Goal: Information Seeking & Learning: Check status

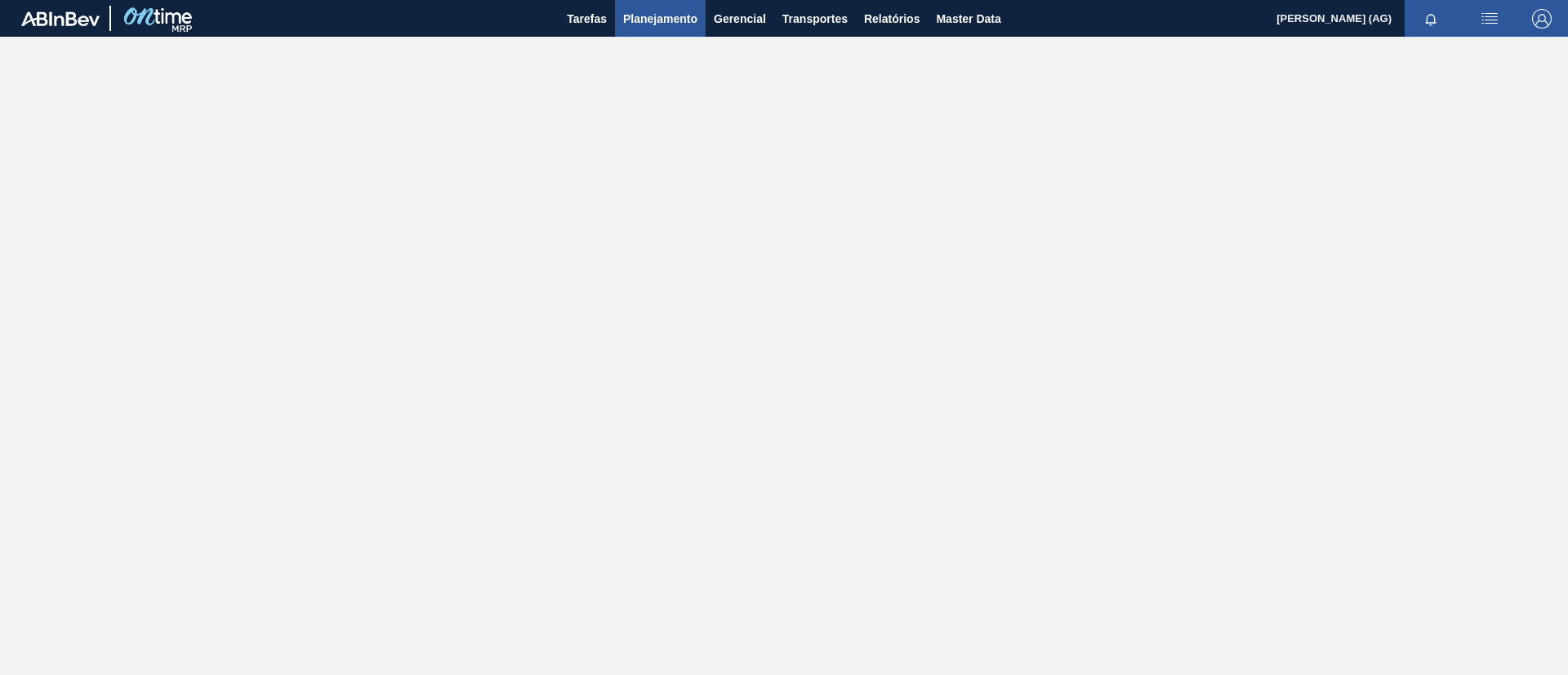
click at [649, 17] on span "Planejamento" at bounding box center [660, 19] width 74 height 20
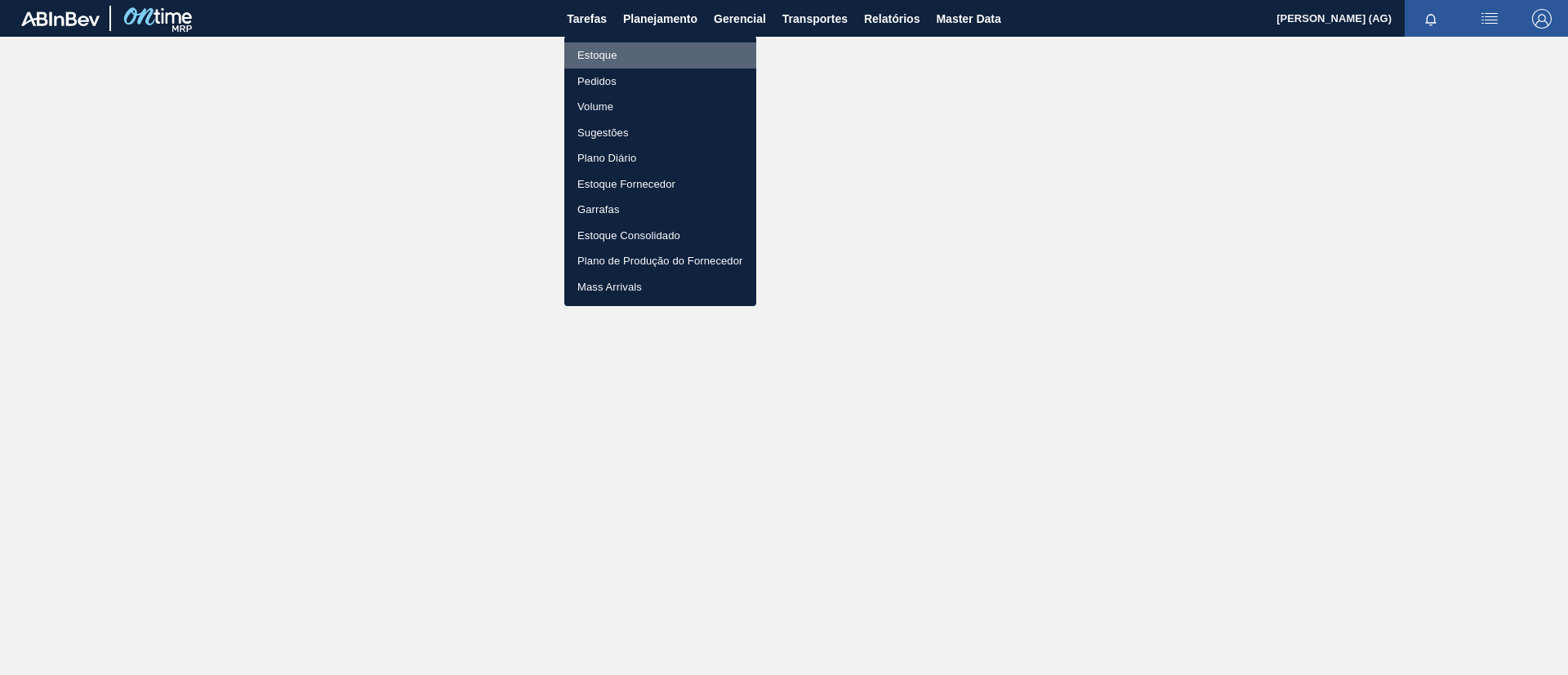
click at [646, 54] on li "Estoque" at bounding box center [659, 56] width 192 height 26
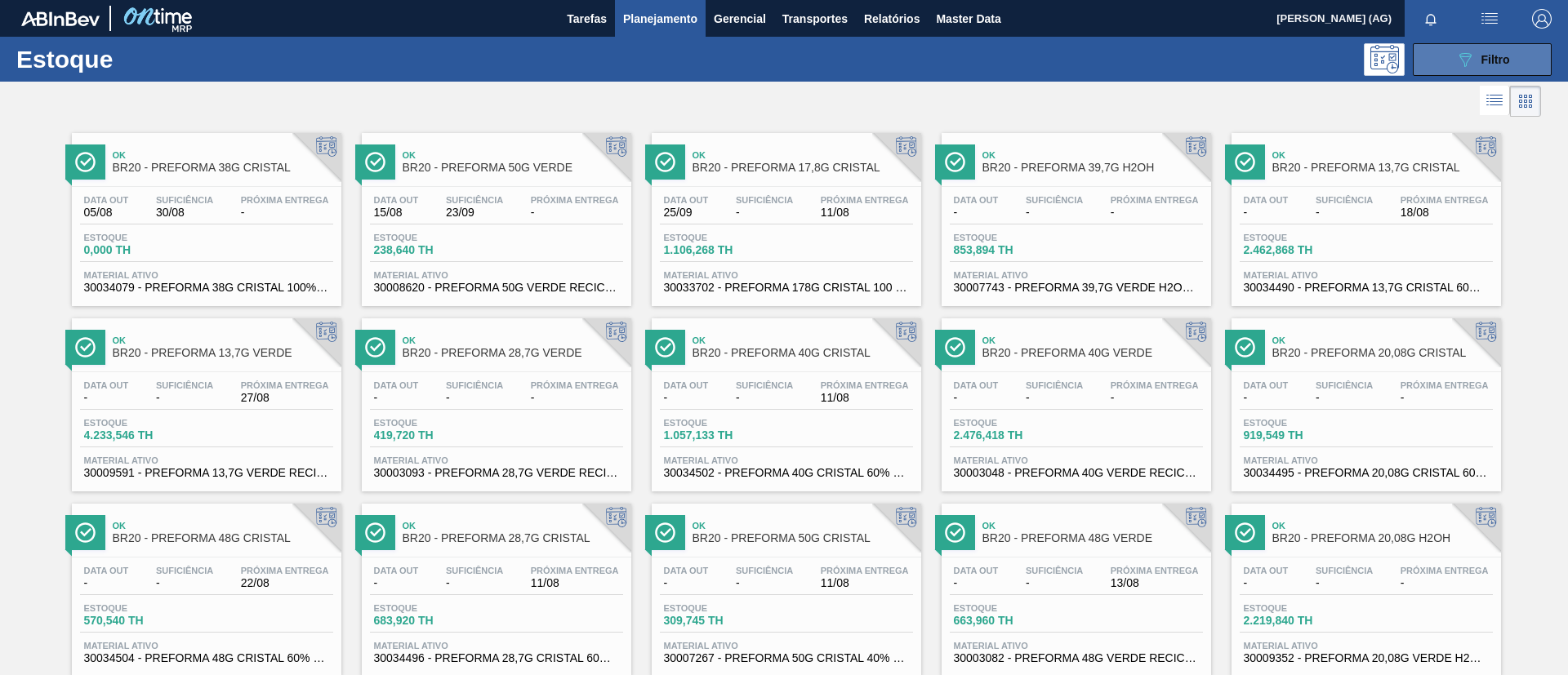
click at [1524, 56] on button "089F7B8B-B2A5-4AFE-B5C0-19BA573D28AC Filtro" at bounding box center [1483, 60] width 139 height 33
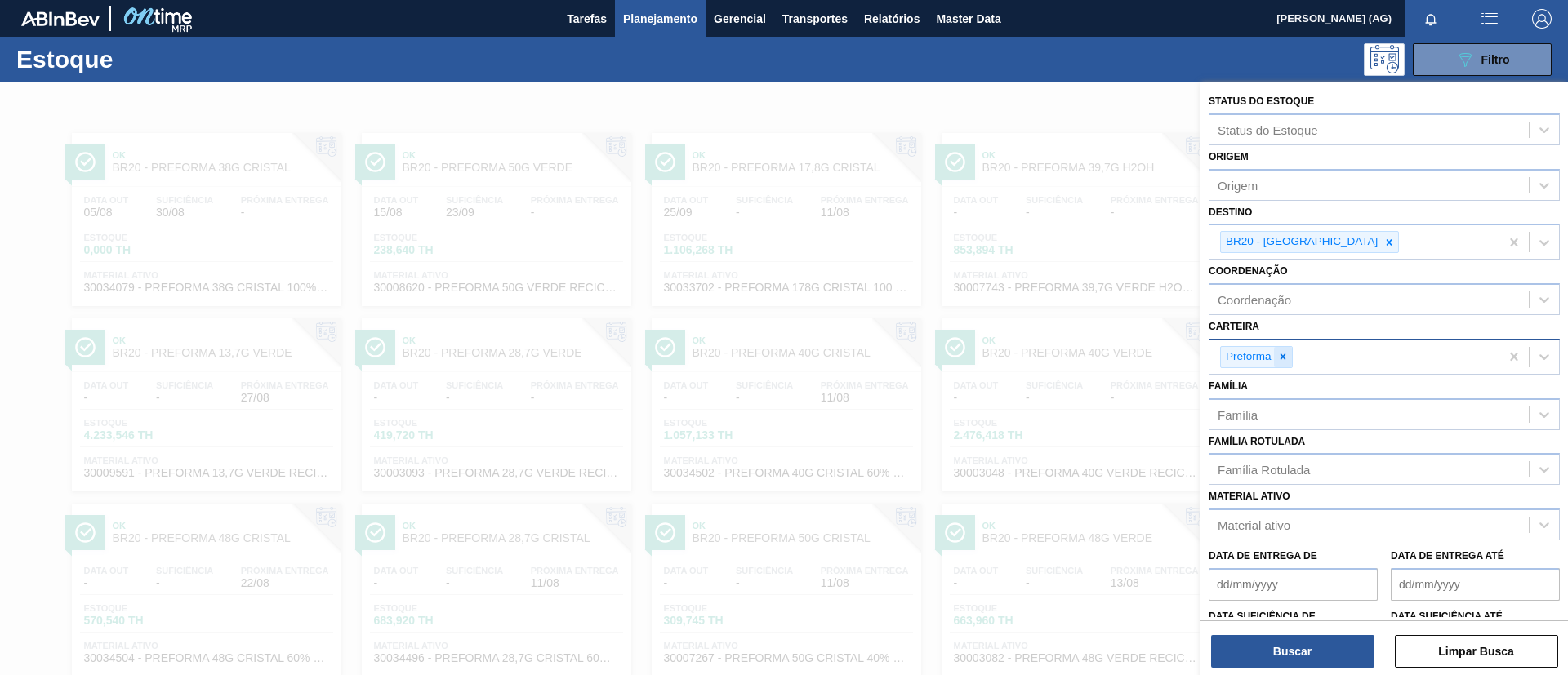
click at [1285, 354] on icon at bounding box center [1283, 357] width 12 height 12
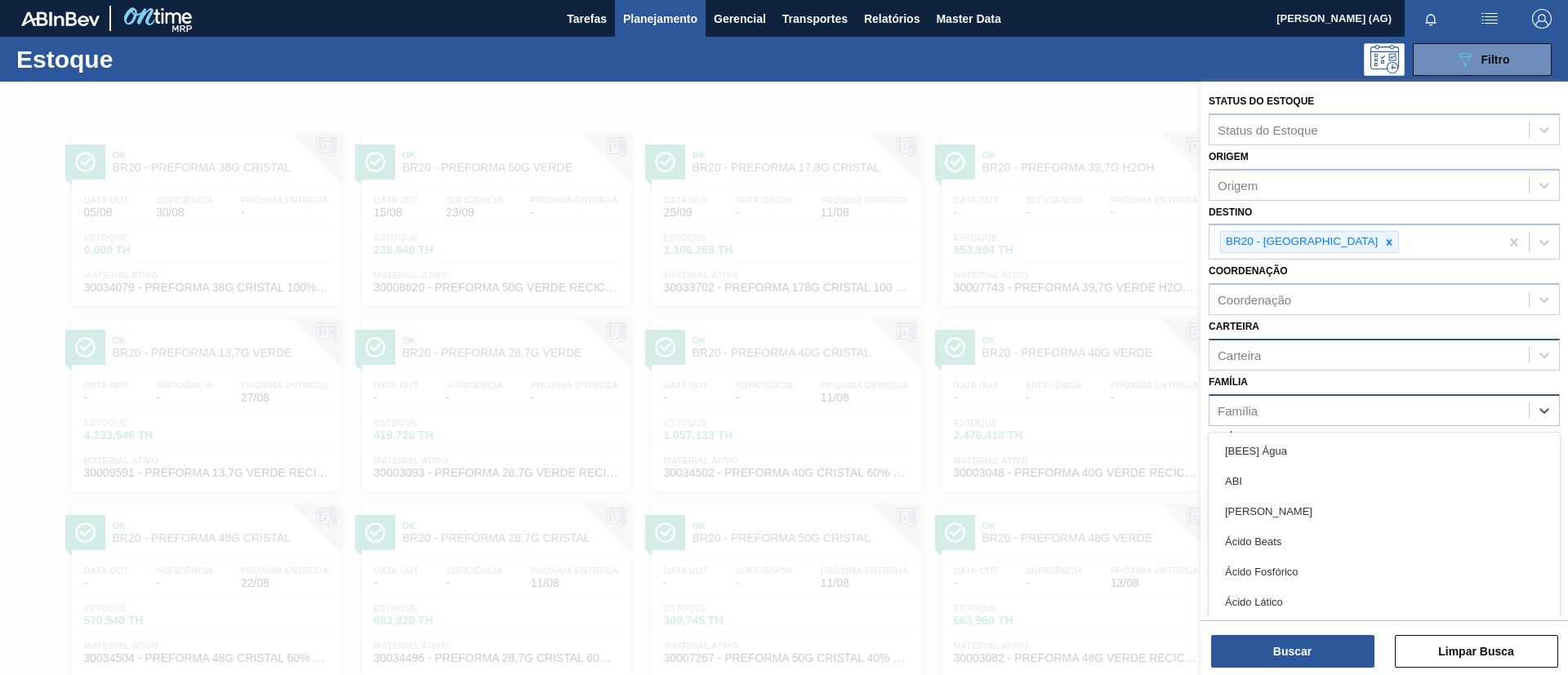
scroll to position [9, 0]
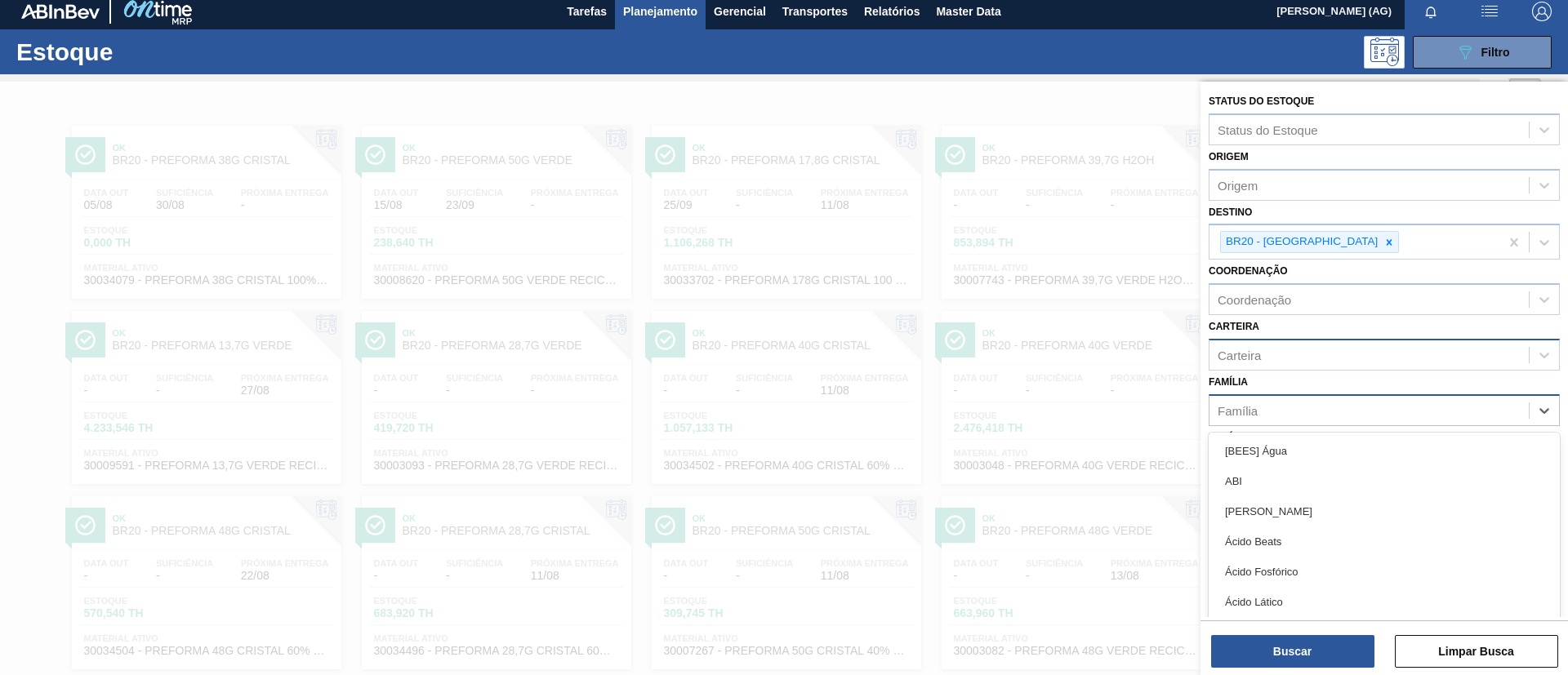
click at [1292, 416] on div "Família" at bounding box center [1369, 410] width 320 height 24
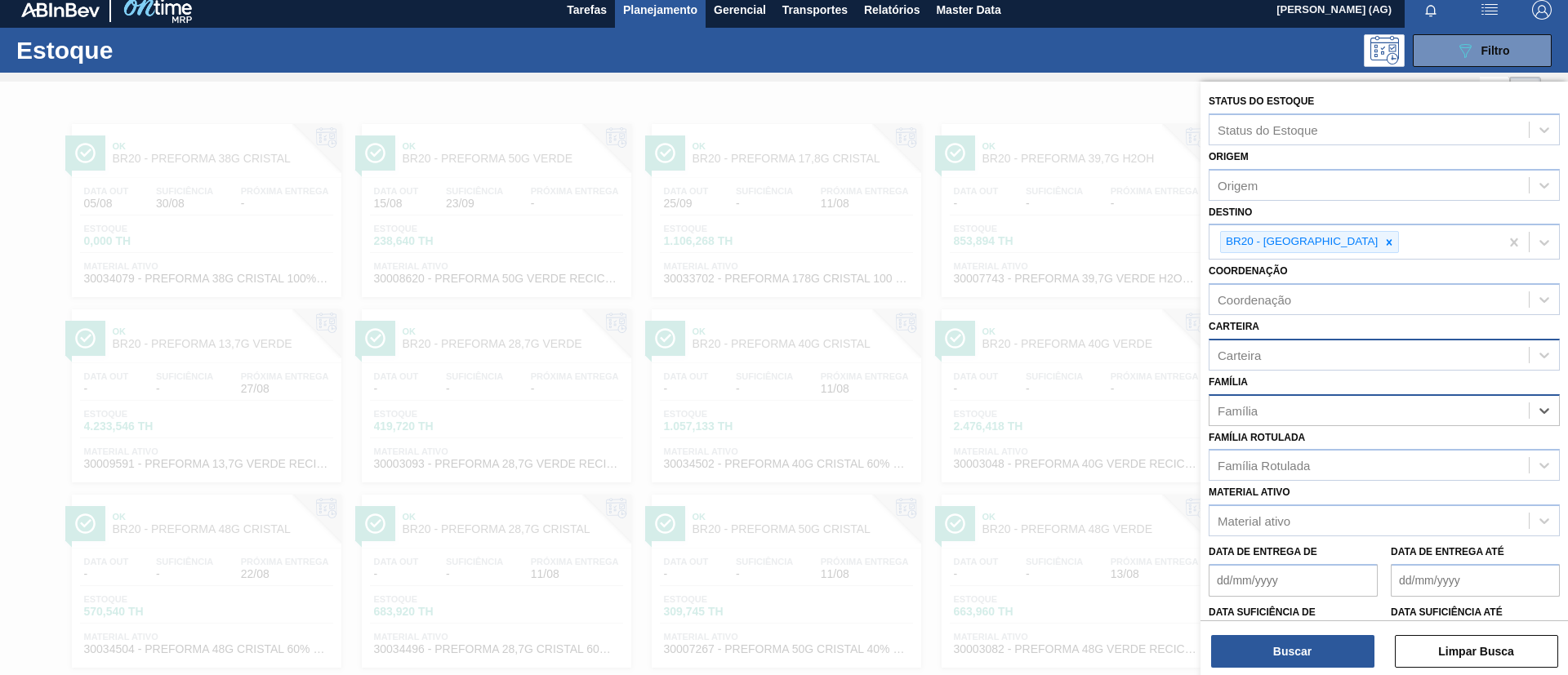
click at [1257, 399] on div "Família" at bounding box center [1369, 410] width 320 height 24
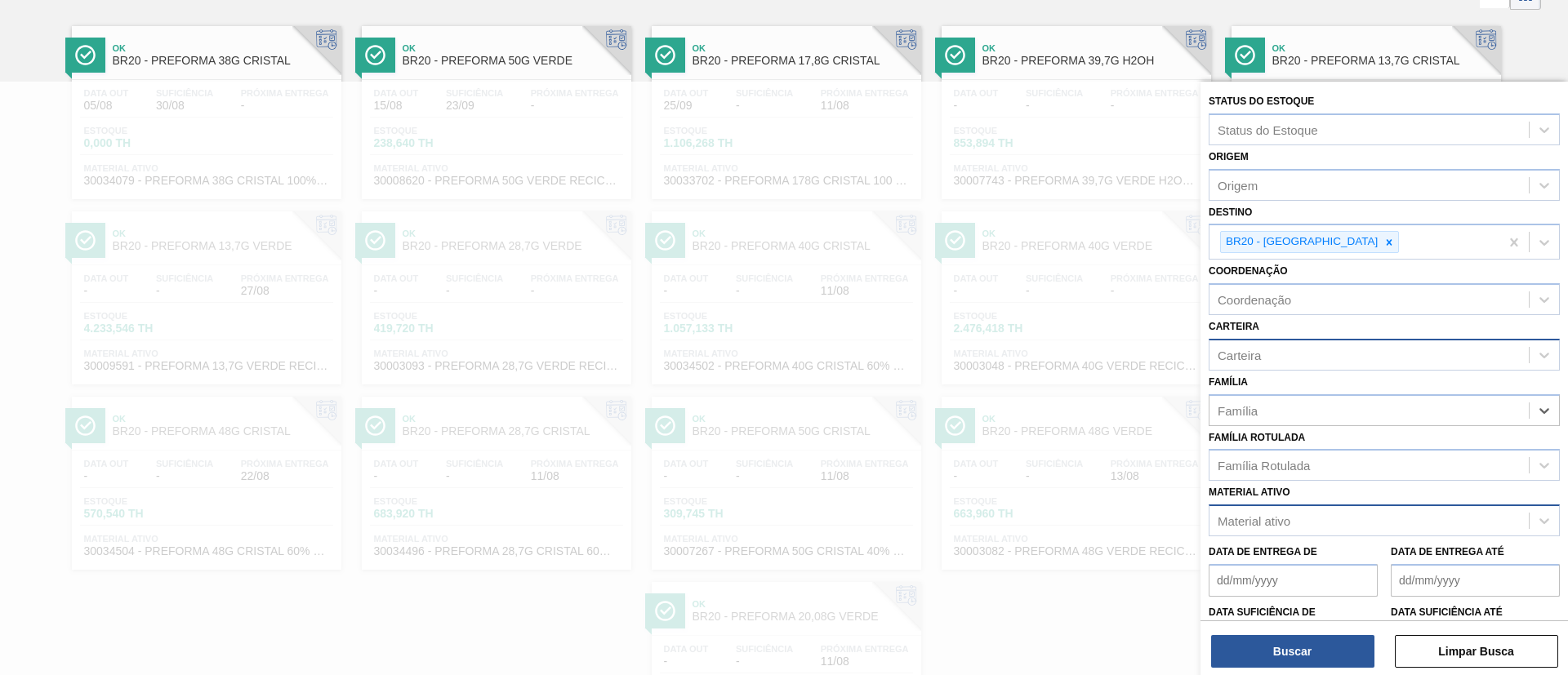
click at [1310, 515] on div "Material ativo" at bounding box center [1369, 521] width 320 height 24
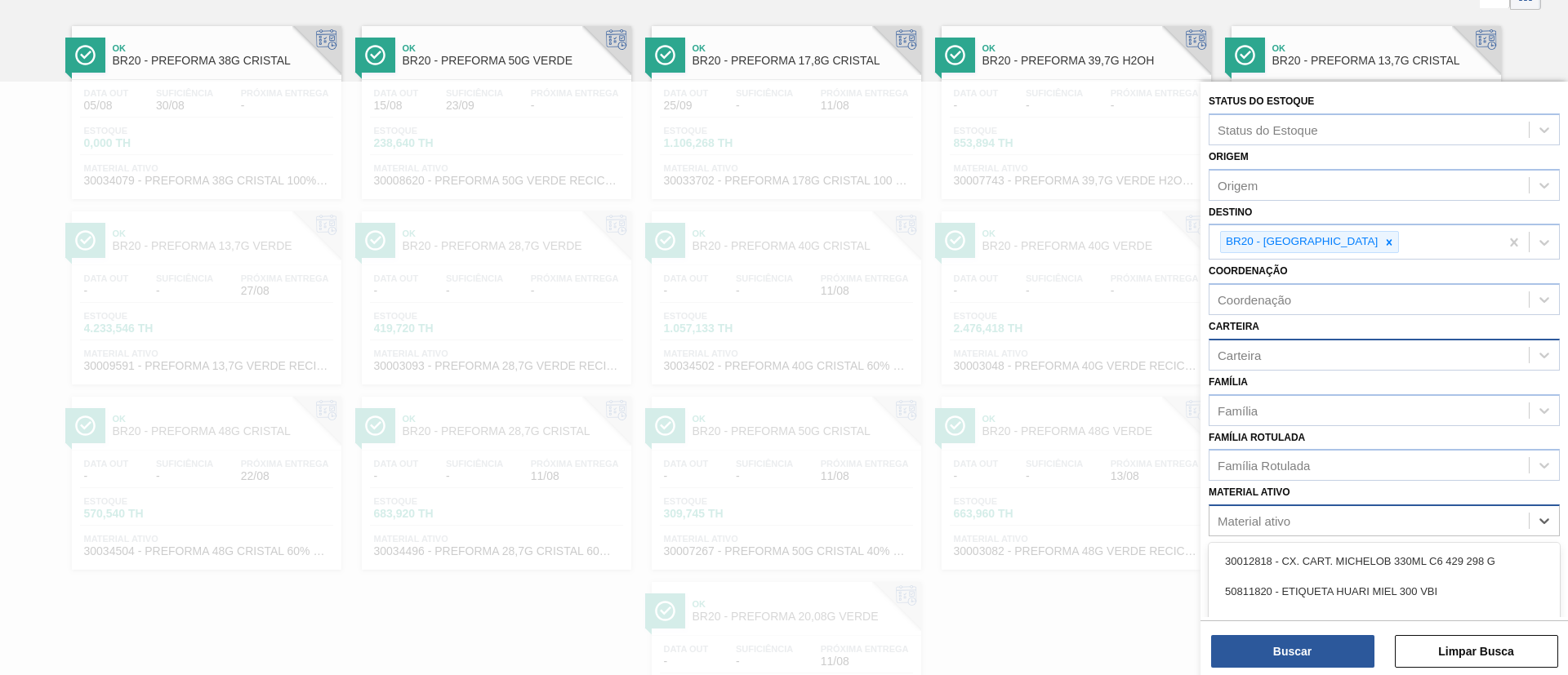
scroll to position [128, 0]
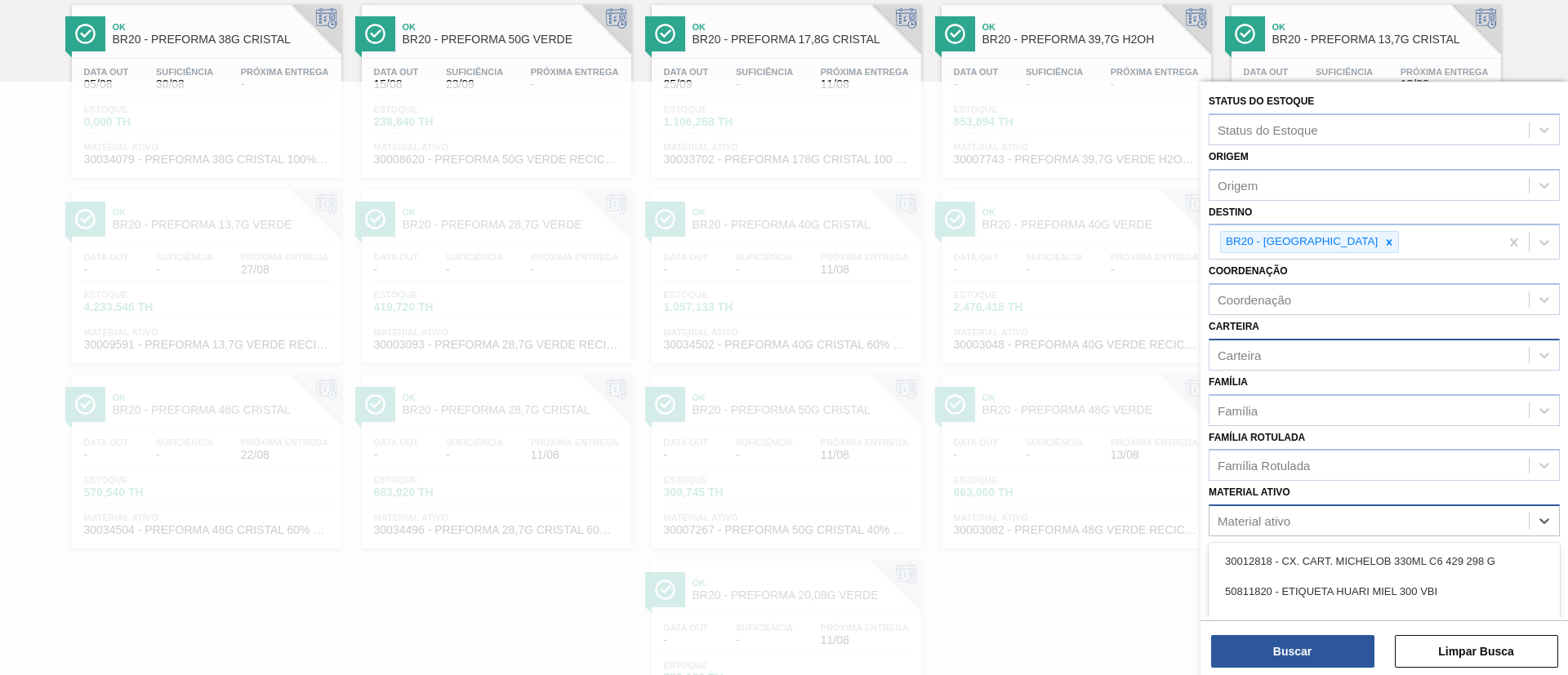
paste ativo "30010196"
type ativo "30010196"
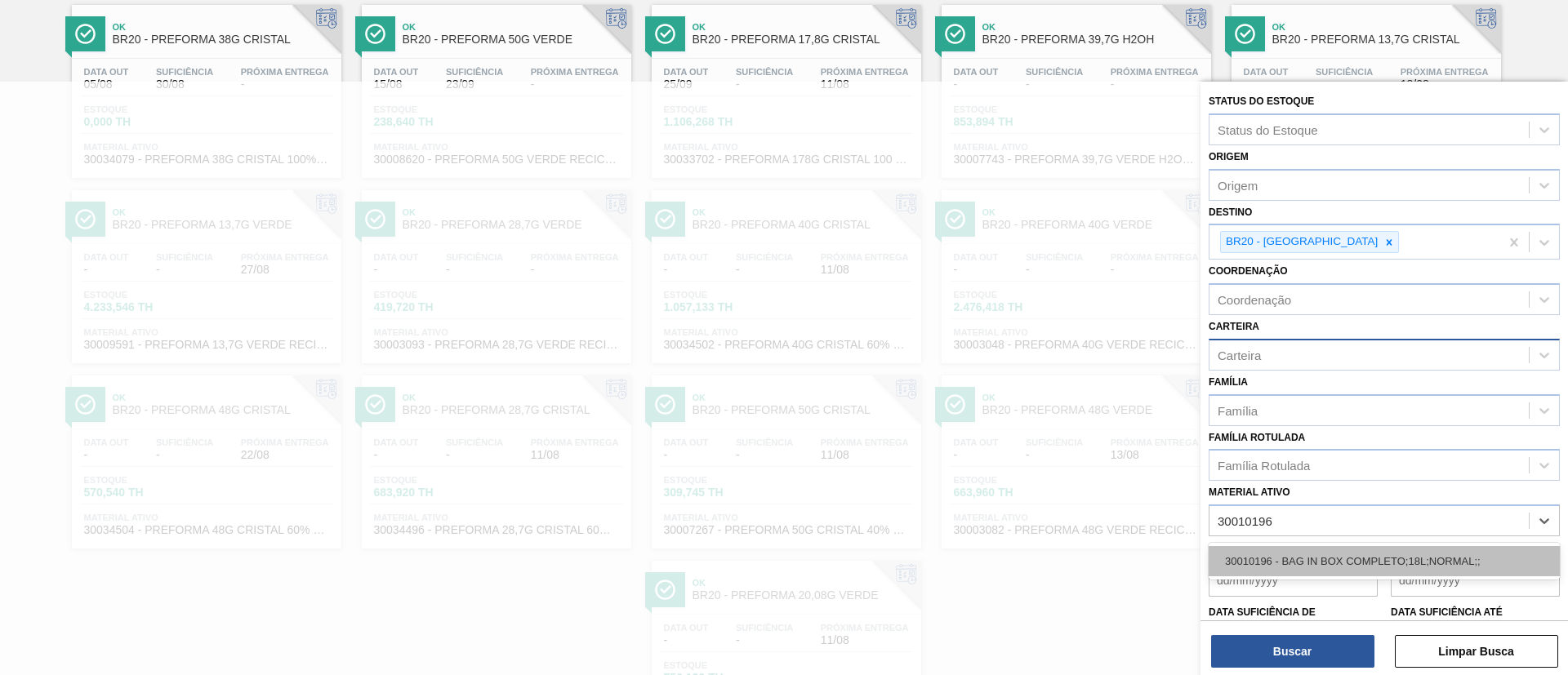
click at [1334, 550] on div "30010196 - BAG IN BOX COMPLETO;18L;NORMAL;;" at bounding box center [1384, 561] width 352 height 30
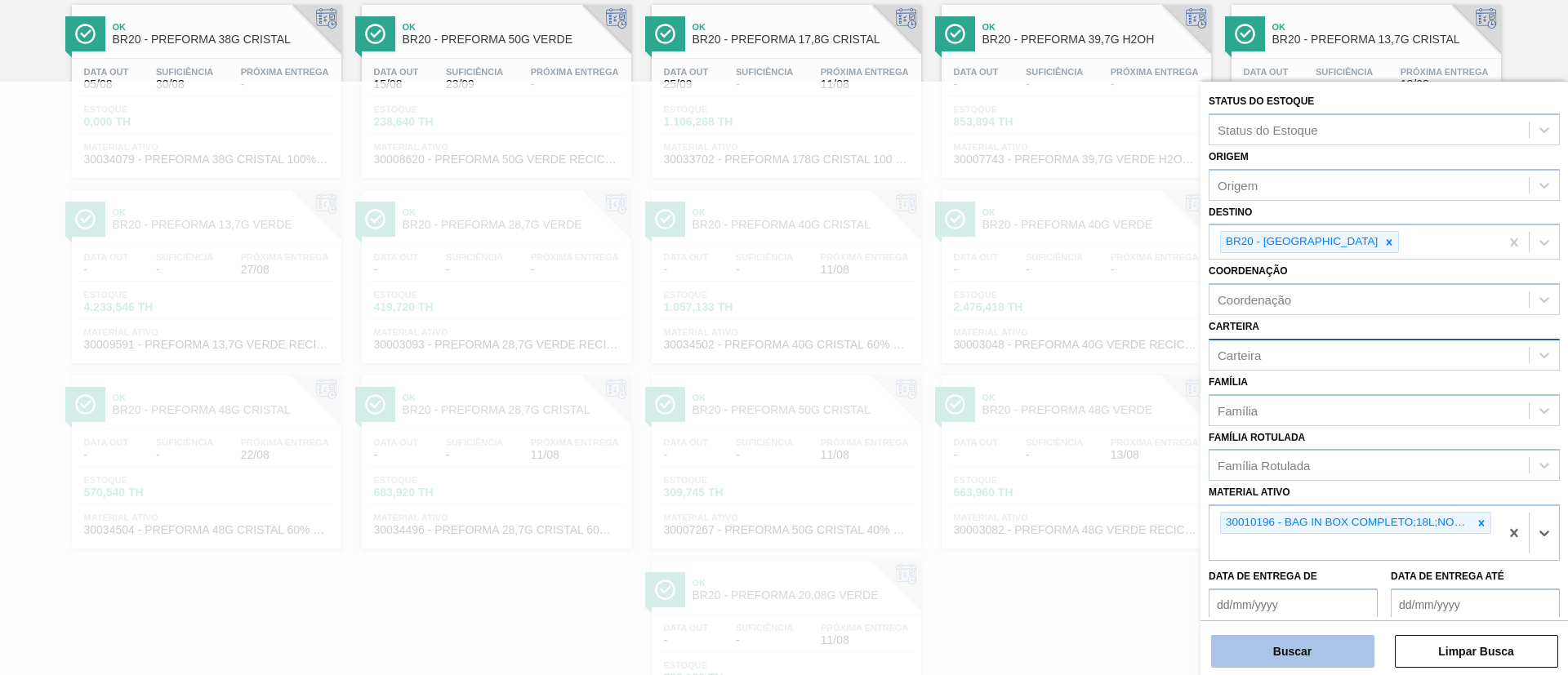
click at [1330, 640] on button "Buscar" at bounding box center [1293, 651] width 163 height 33
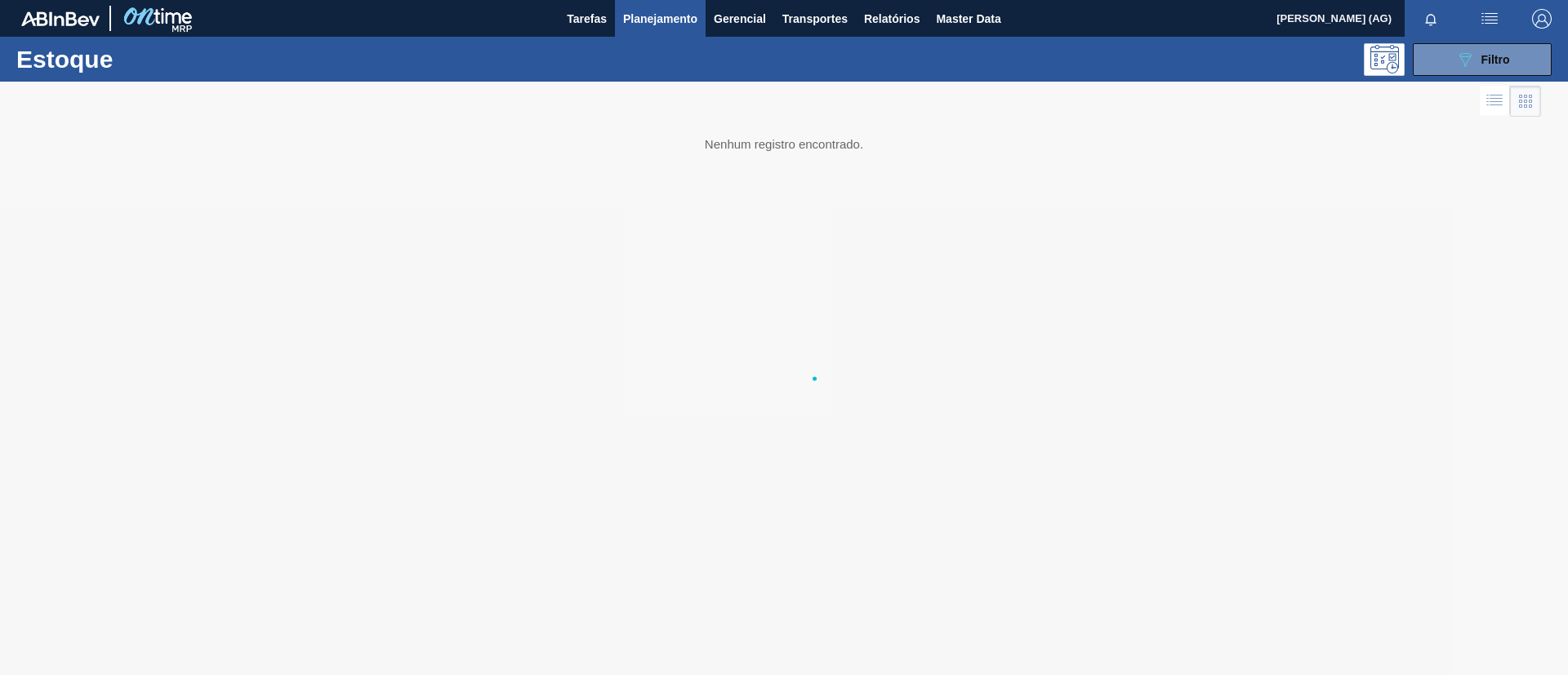
scroll to position [0, 0]
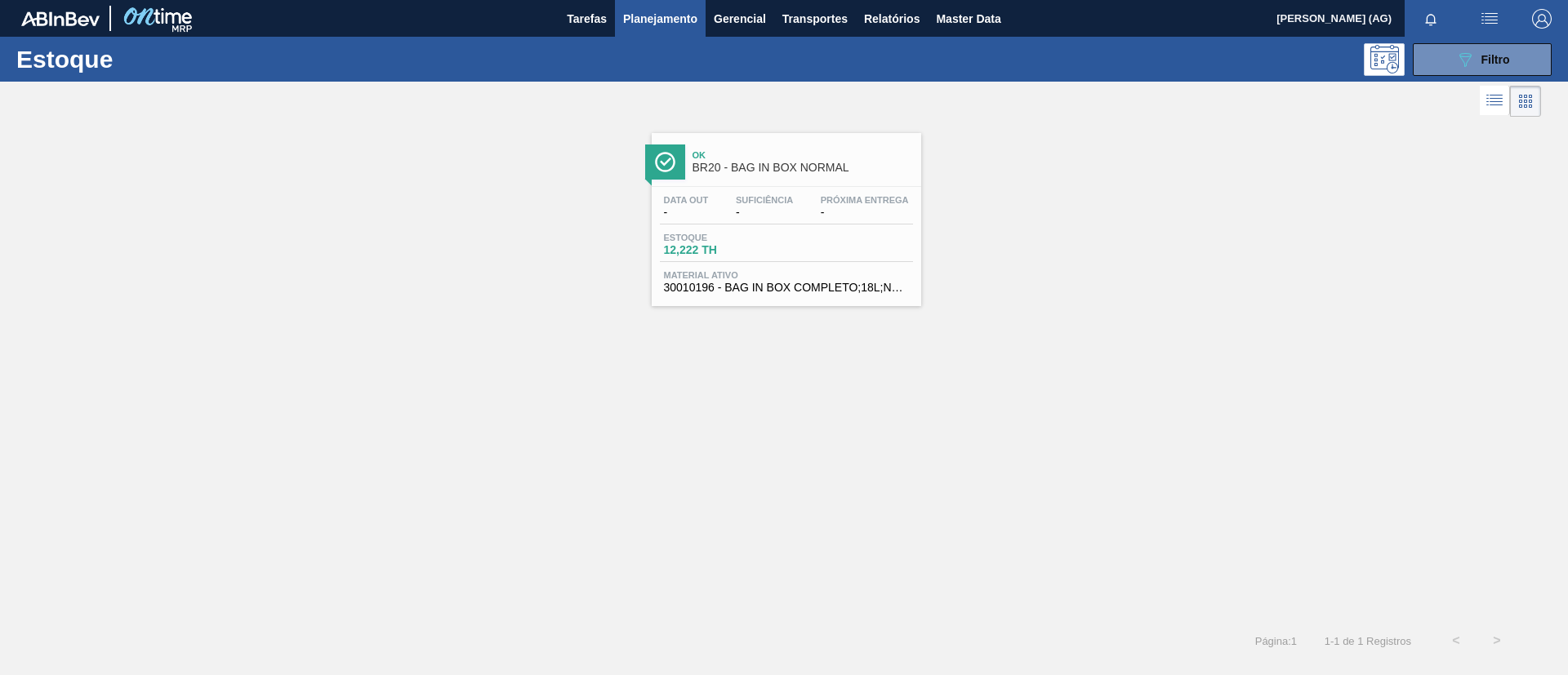
click at [664, 150] on div at bounding box center [665, 162] width 40 height 35
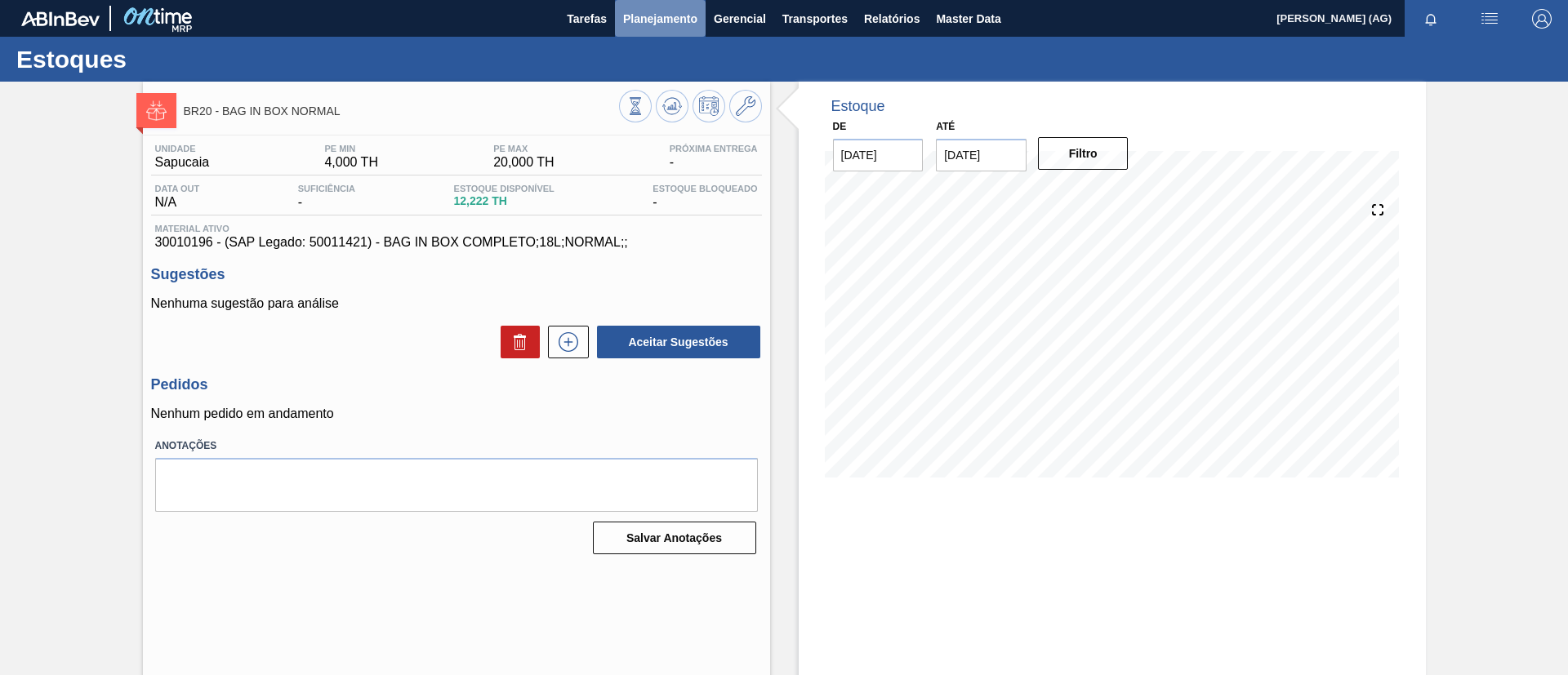
click at [676, 6] on button "Planejamento" at bounding box center [659, 18] width 90 height 37
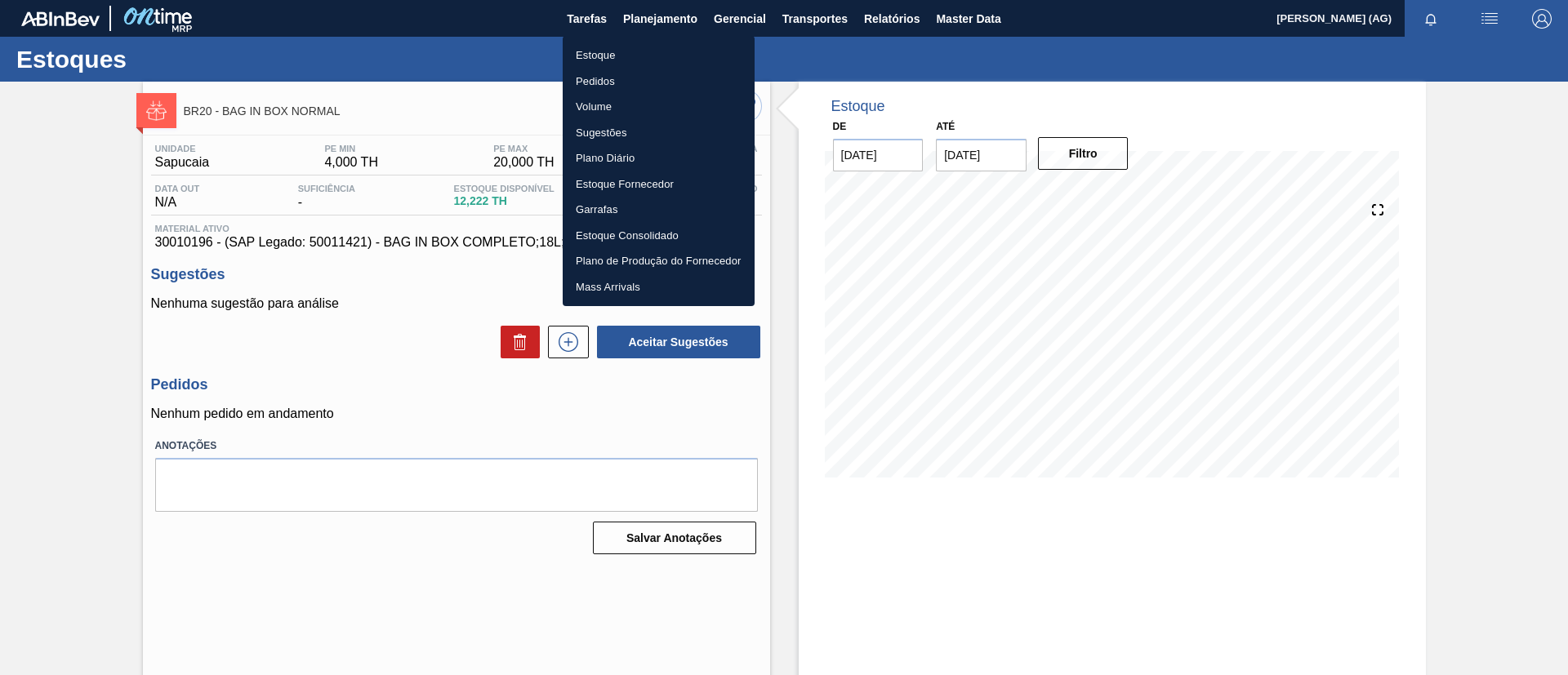
click at [619, 52] on li "Estoque" at bounding box center [658, 56] width 192 height 26
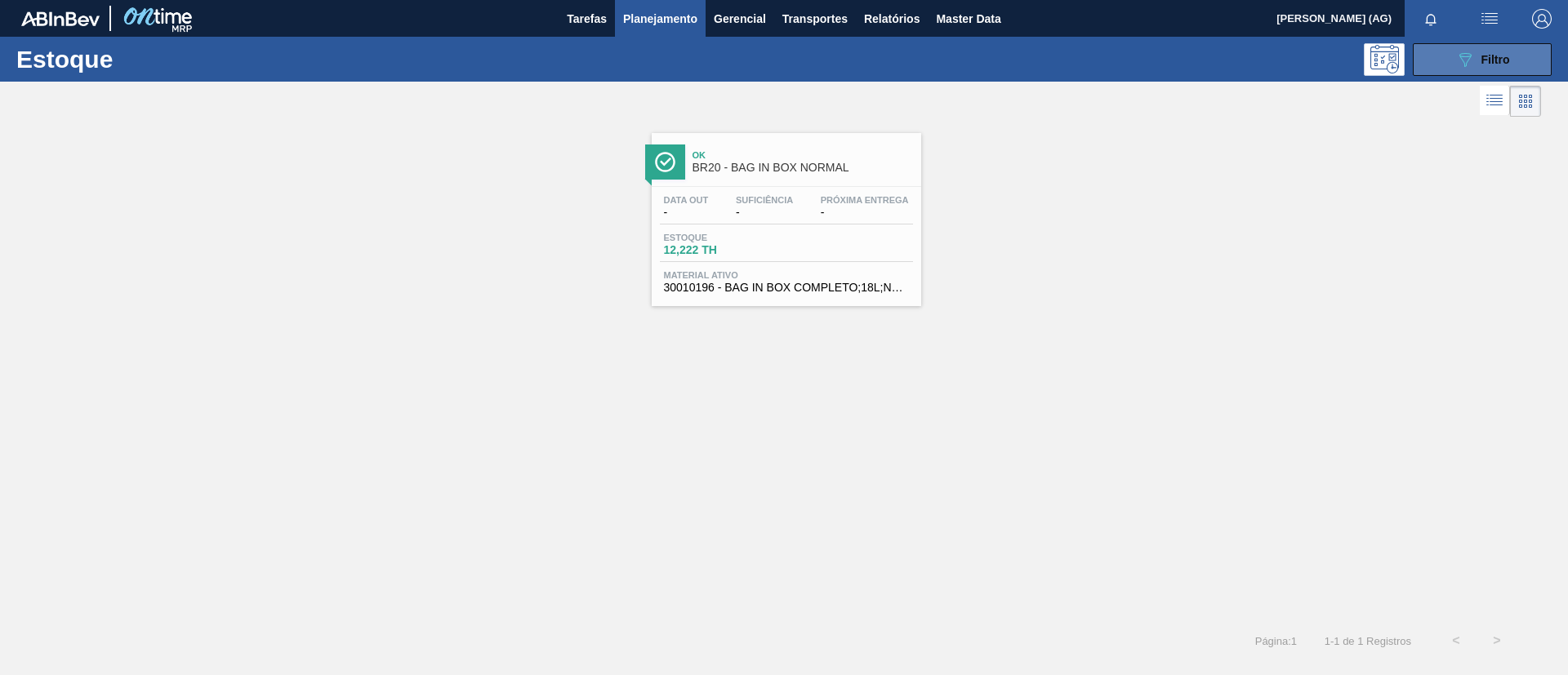
click at [1515, 67] on button "089F7B8B-B2A5-4AFE-B5C0-19BA573D28AC Filtro" at bounding box center [1483, 60] width 139 height 33
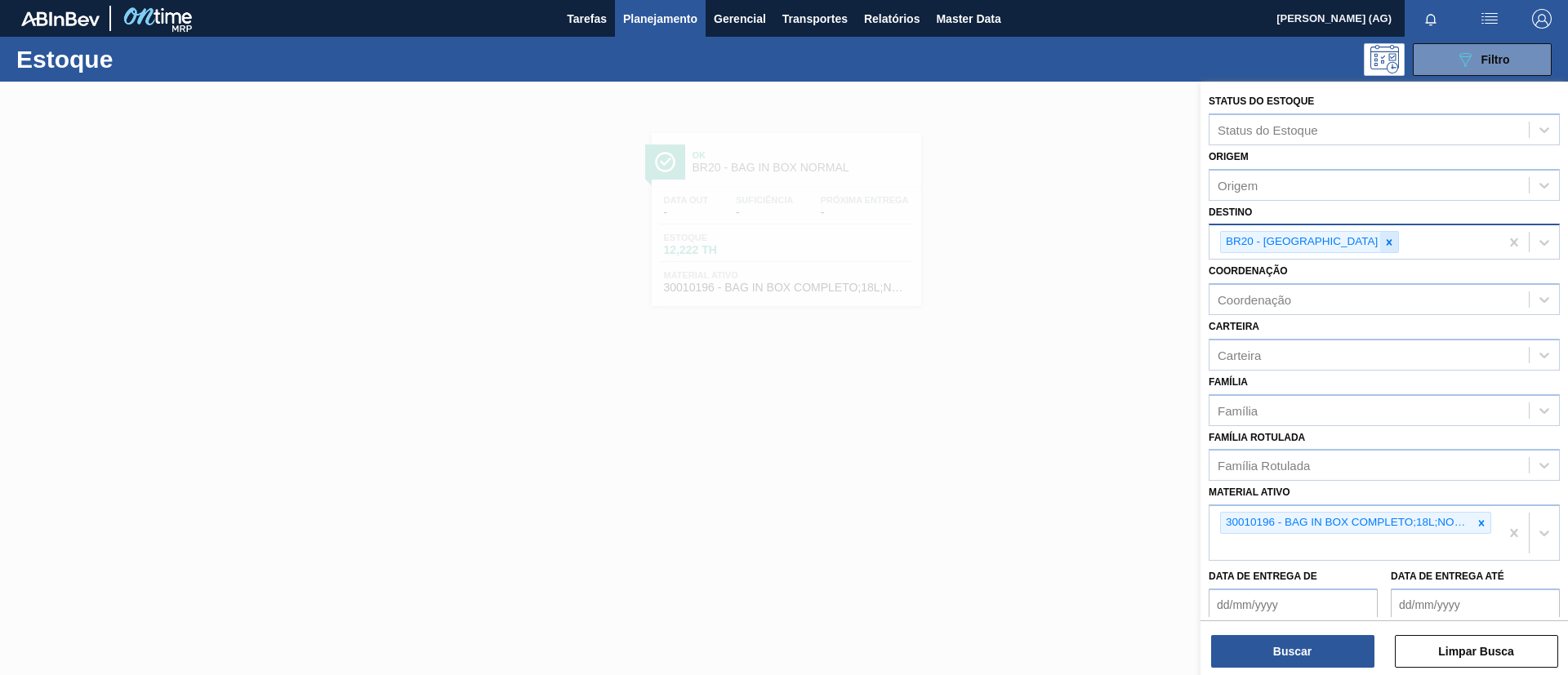
click at [1383, 246] on icon at bounding box center [1389, 243] width 12 height 12
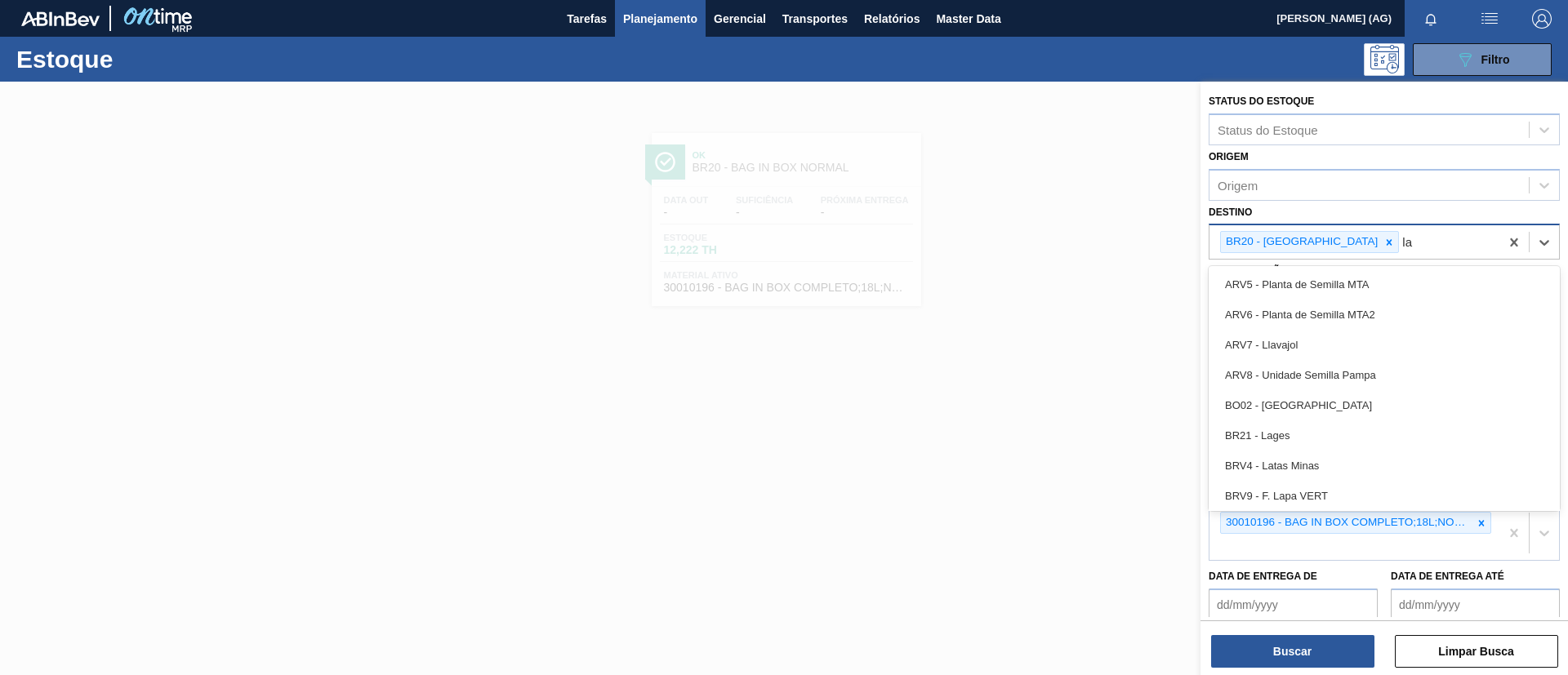
type input "lag"
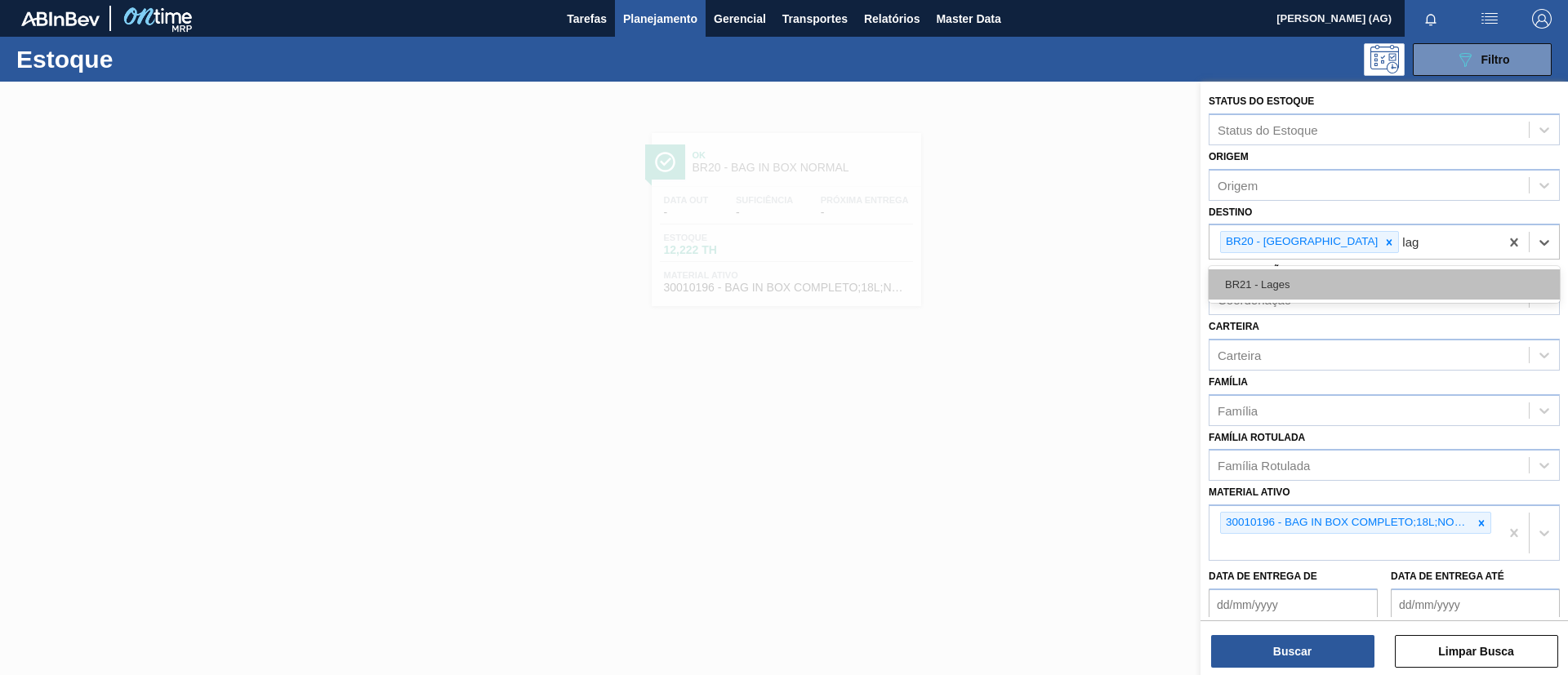
click at [1295, 284] on div "BR21 - Lages" at bounding box center [1384, 284] width 352 height 30
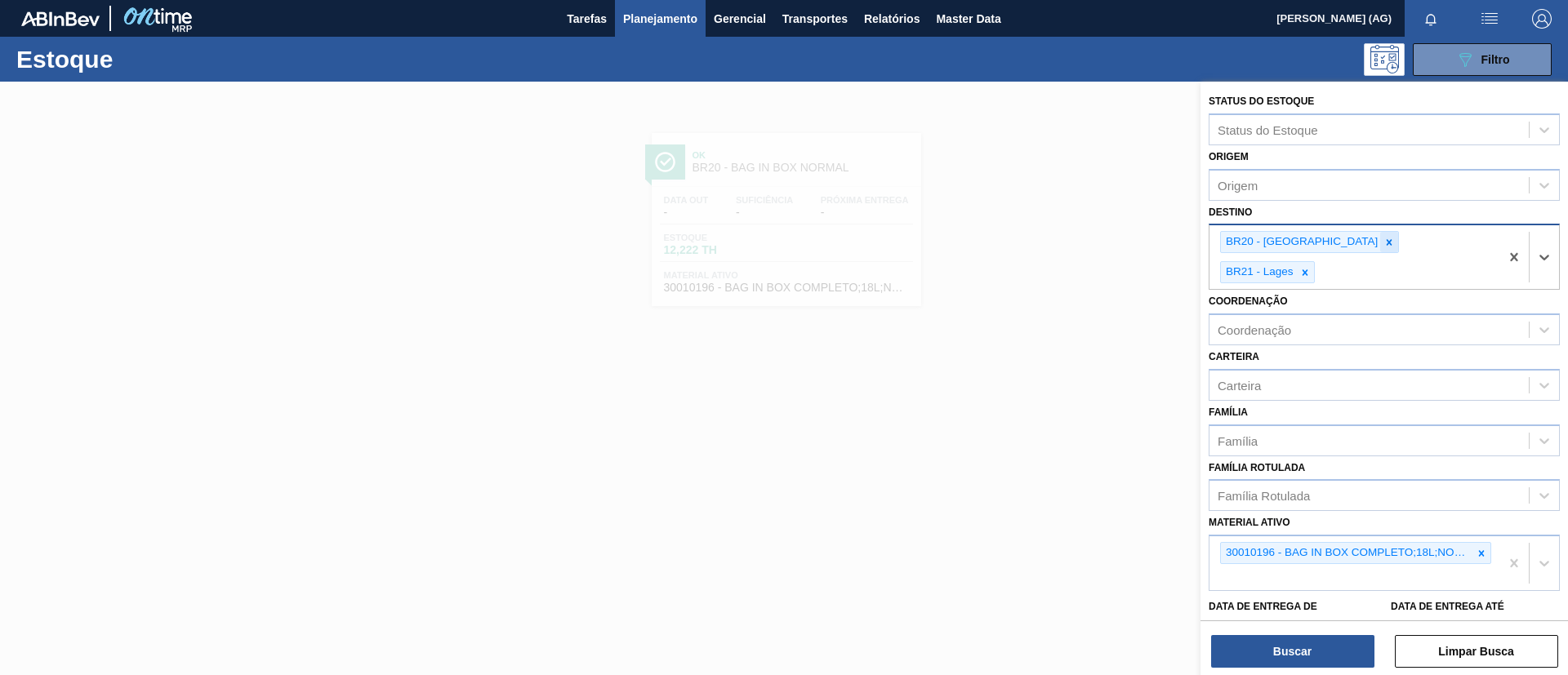
click at [1386, 241] on icon at bounding box center [1389, 242] width 6 height 6
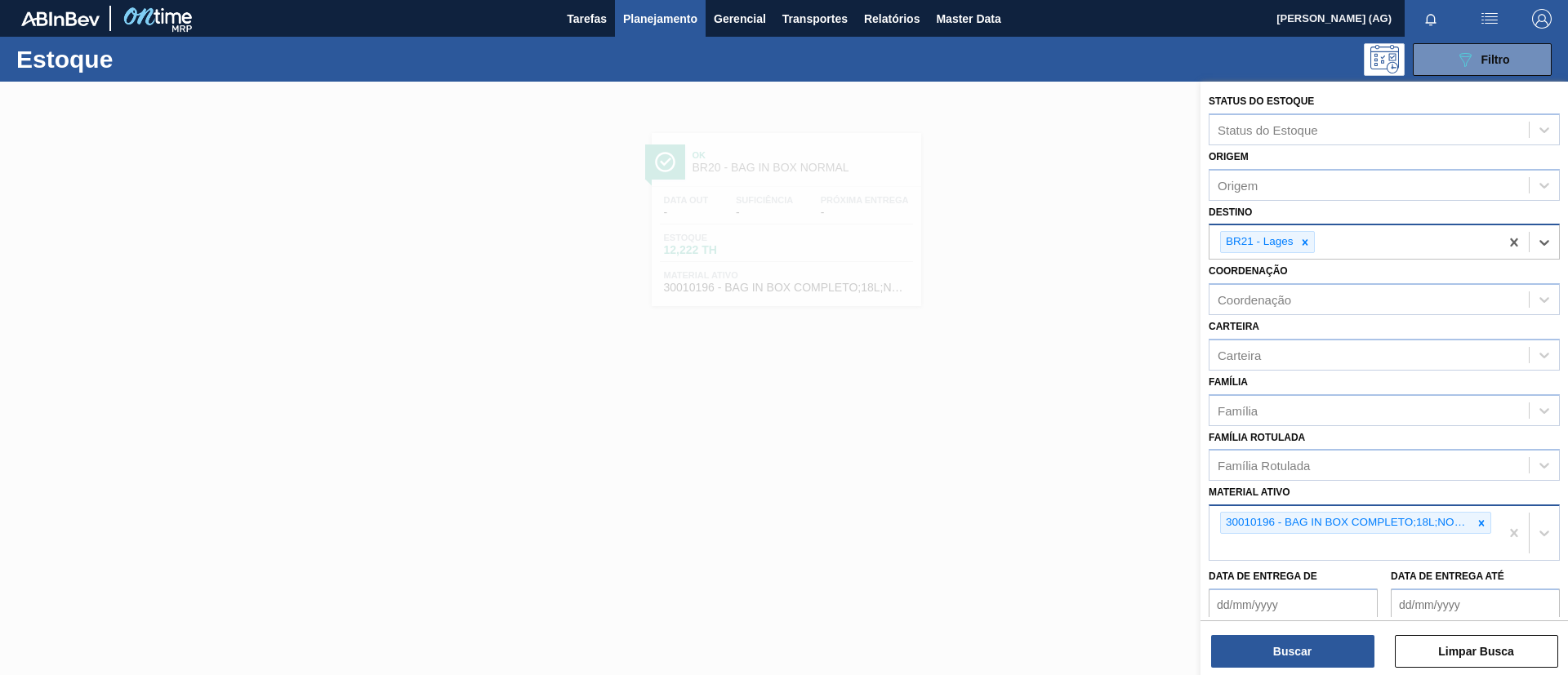
click at [1484, 525] on icon at bounding box center [1482, 523] width 12 height 12
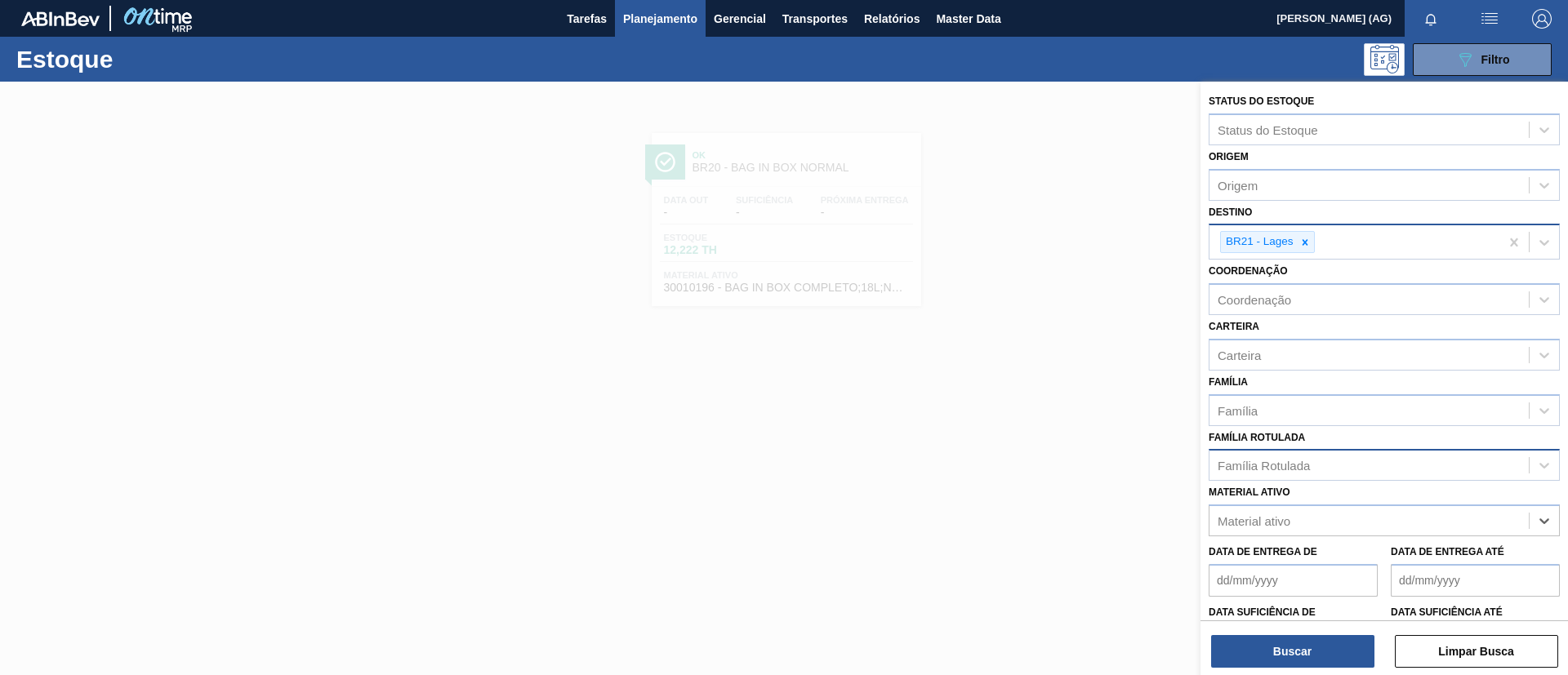
paste ativo "20008538"
type ativo "20008538"
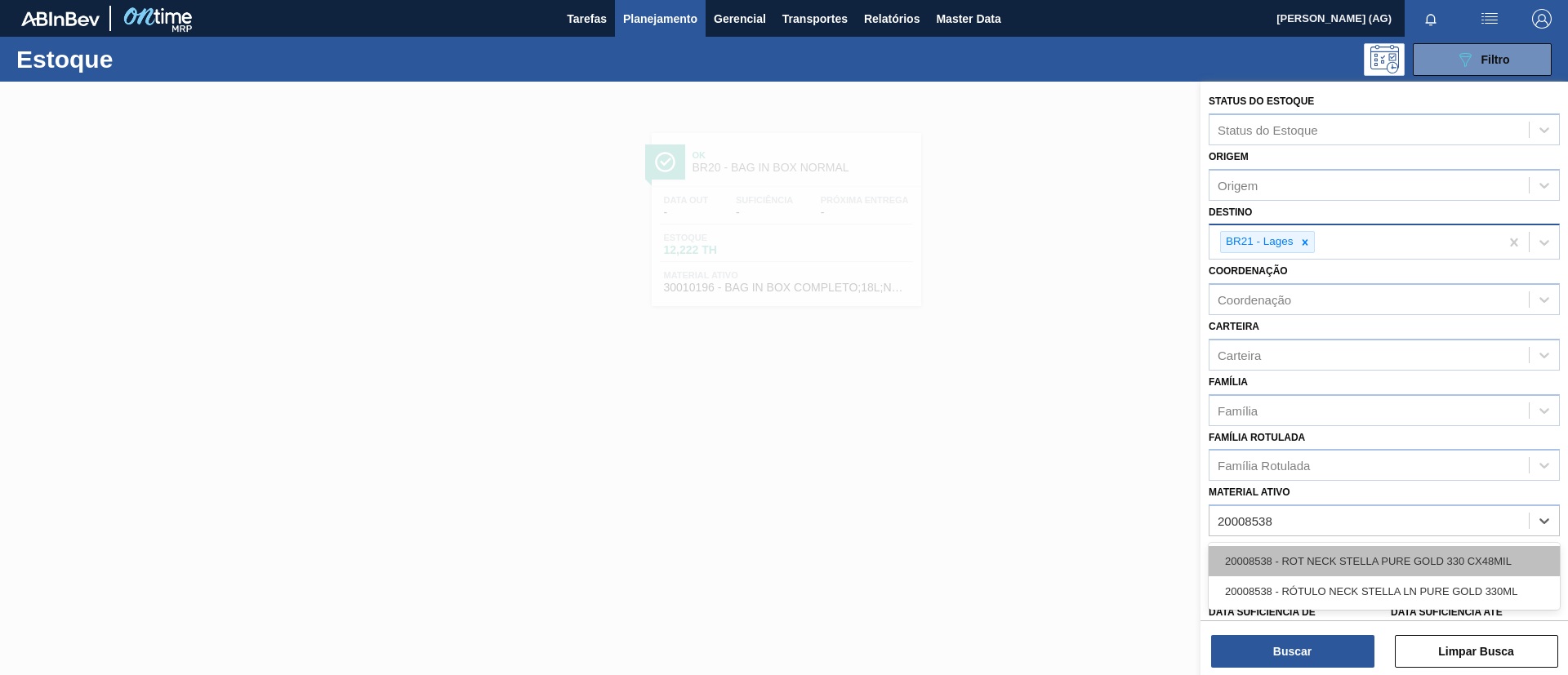
click at [1446, 564] on div "20008538 - ROT NECK STELLA PURE GOLD 330 CX48MIL" at bounding box center [1384, 561] width 352 height 30
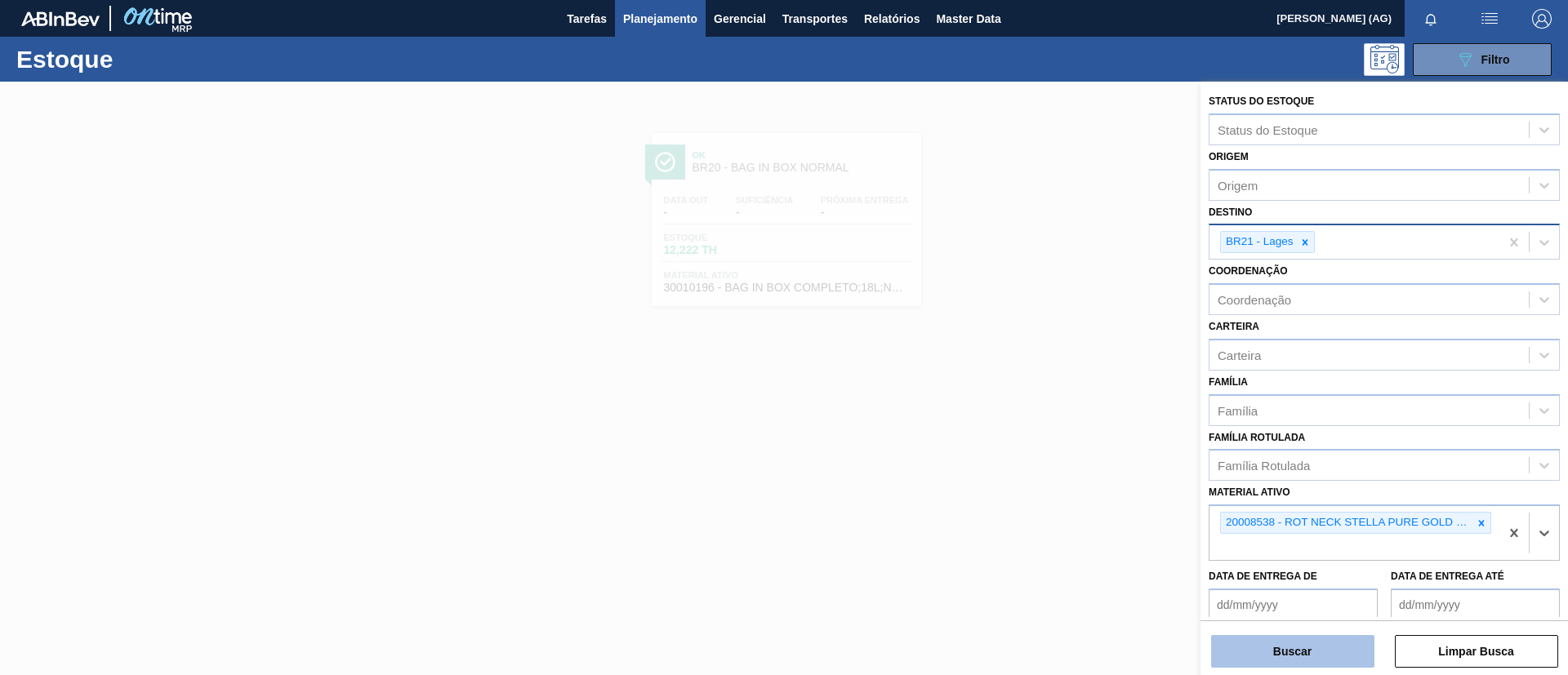
click at [1327, 647] on button "Buscar" at bounding box center [1293, 651] width 163 height 33
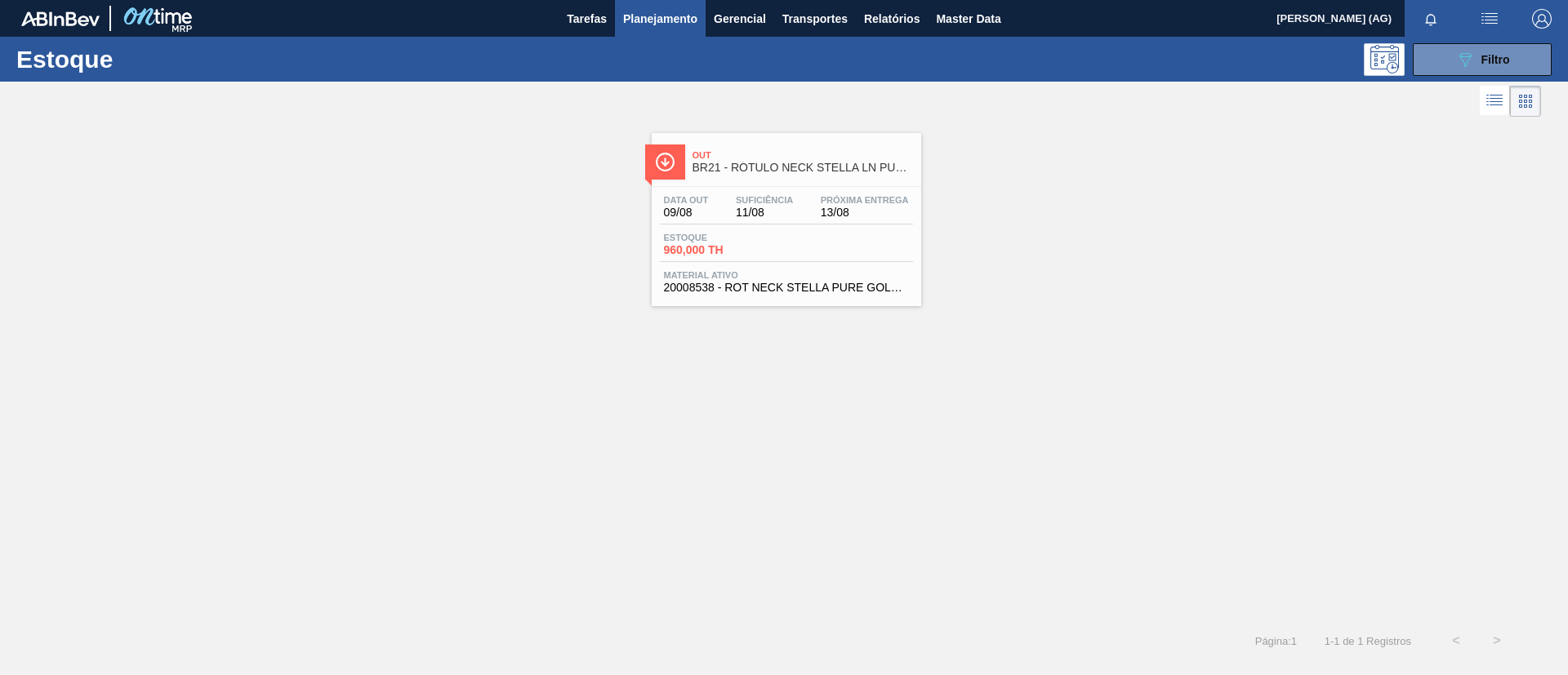
click at [674, 158] on img at bounding box center [665, 162] width 21 height 21
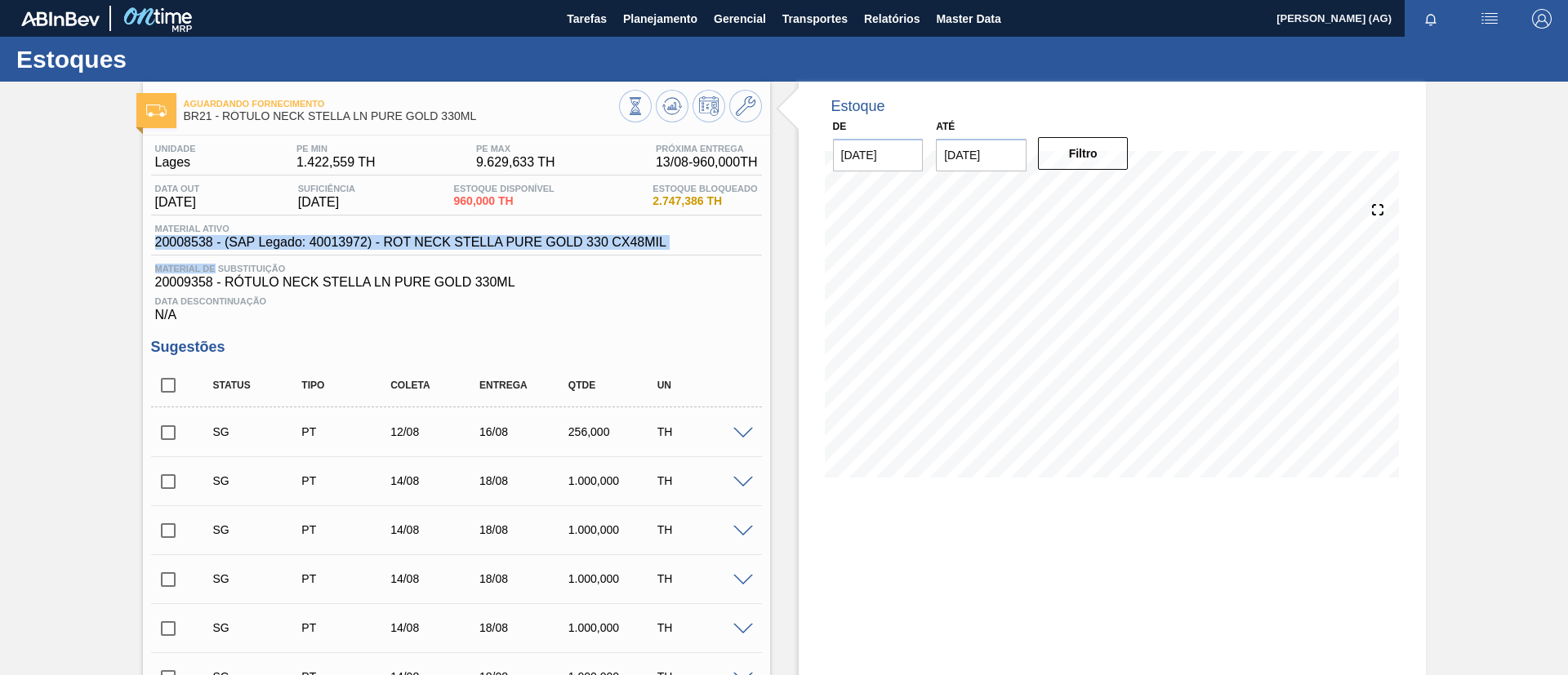
drag, startPoint x: 157, startPoint y: 241, endPoint x: 214, endPoint y: 255, distance: 58.7
click at [214, 255] on div "Unidade Lages PE MIN 1.422,559 TH PE MAX 9.629,633 TH Próxima Entrega 13/08 - 9…" at bounding box center [456, 233] width 611 height 179
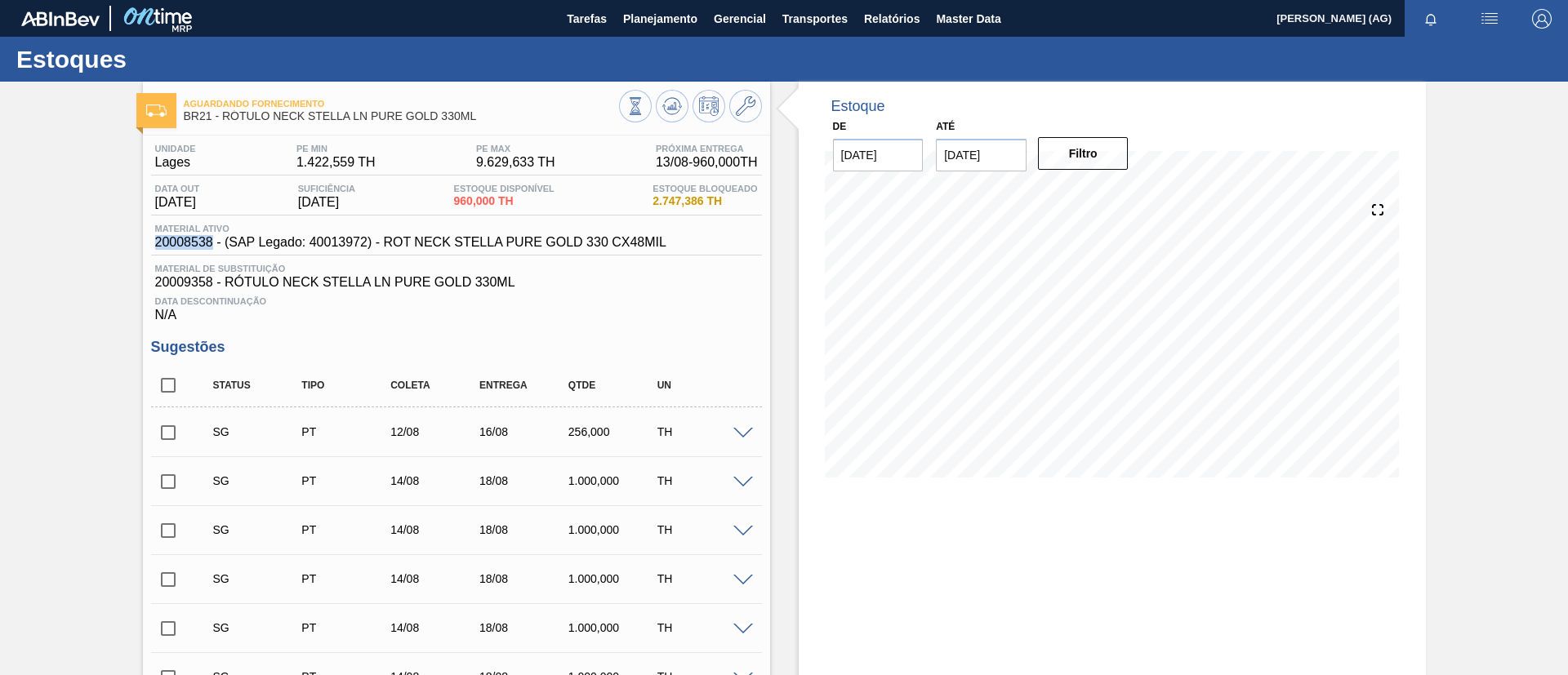
drag, startPoint x: 153, startPoint y: 242, endPoint x: 214, endPoint y: 251, distance: 61.7
click at [214, 251] on div "Material ativo 20008538 - (SAP Legado: 40013972) - ROT NECK STELLA PURE GOLD 33…" at bounding box center [456, 239] width 611 height 32
copy span "20008538"
click at [741, 480] on span at bounding box center [744, 482] width 20 height 12
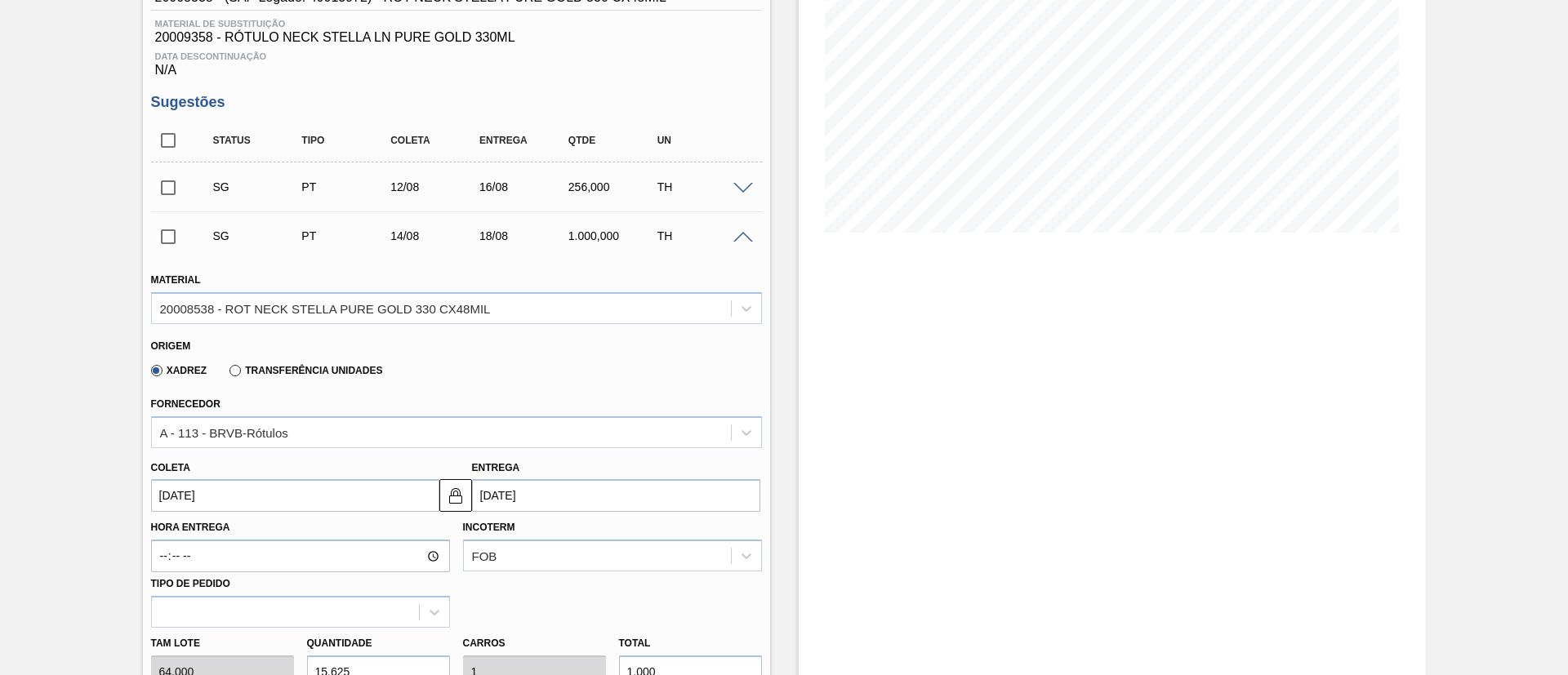
scroll to position [122, 0]
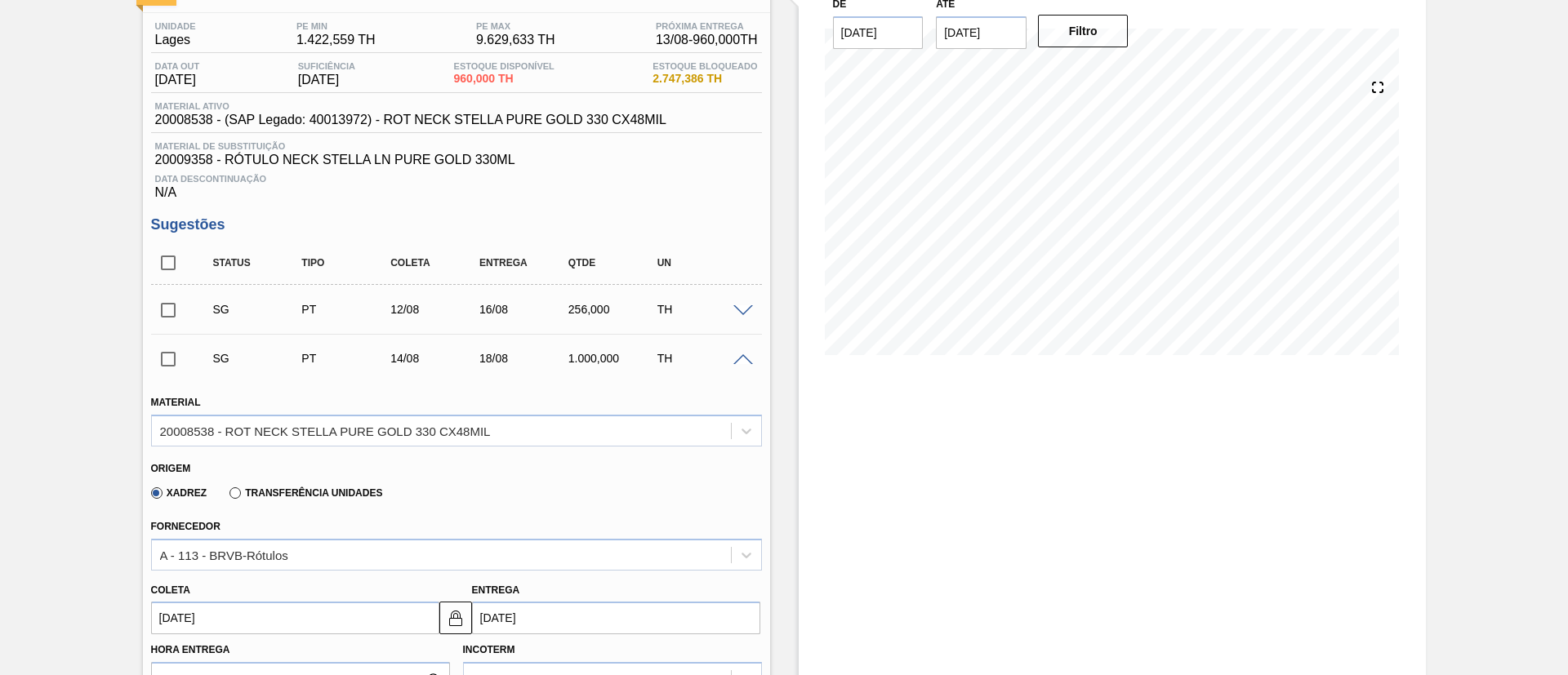
click at [742, 359] on span at bounding box center [744, 360] width 20 height 12
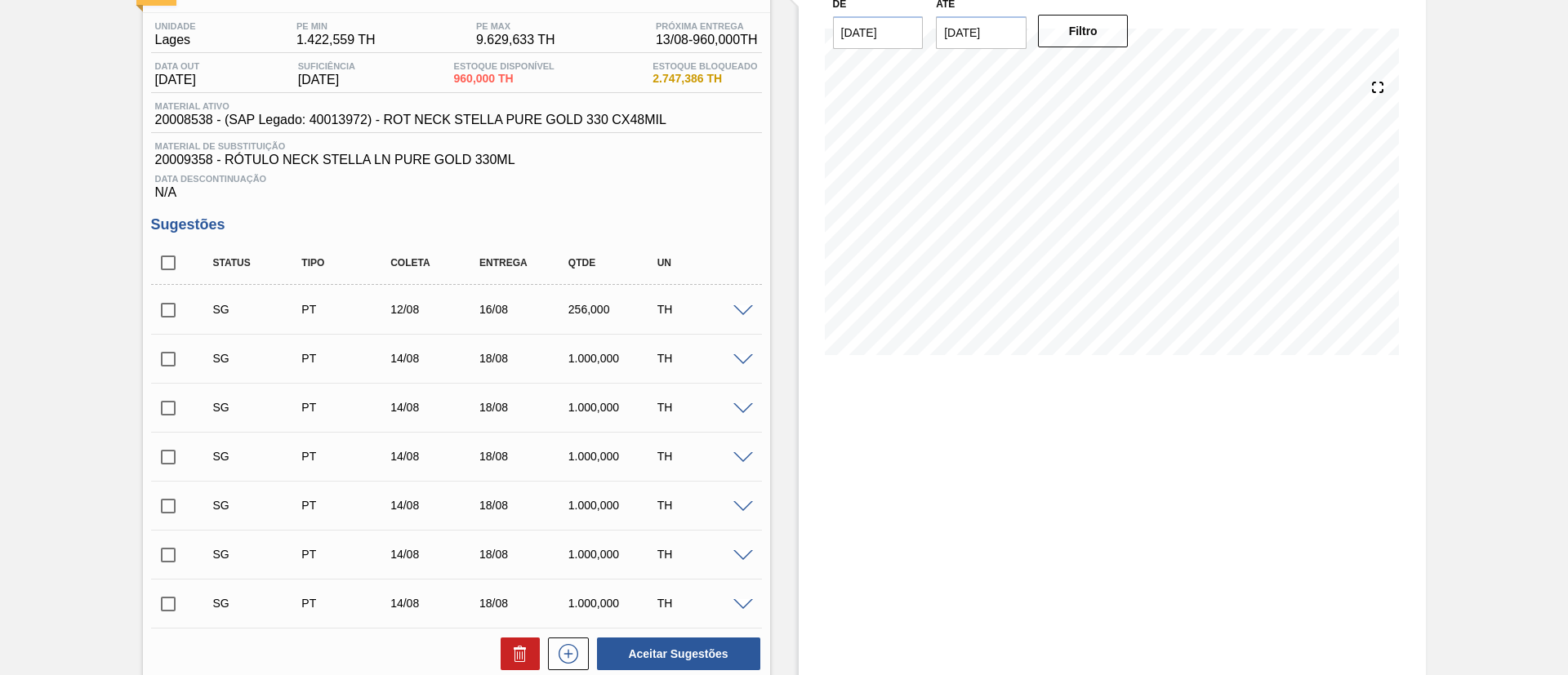
scroll to position [0, 0]
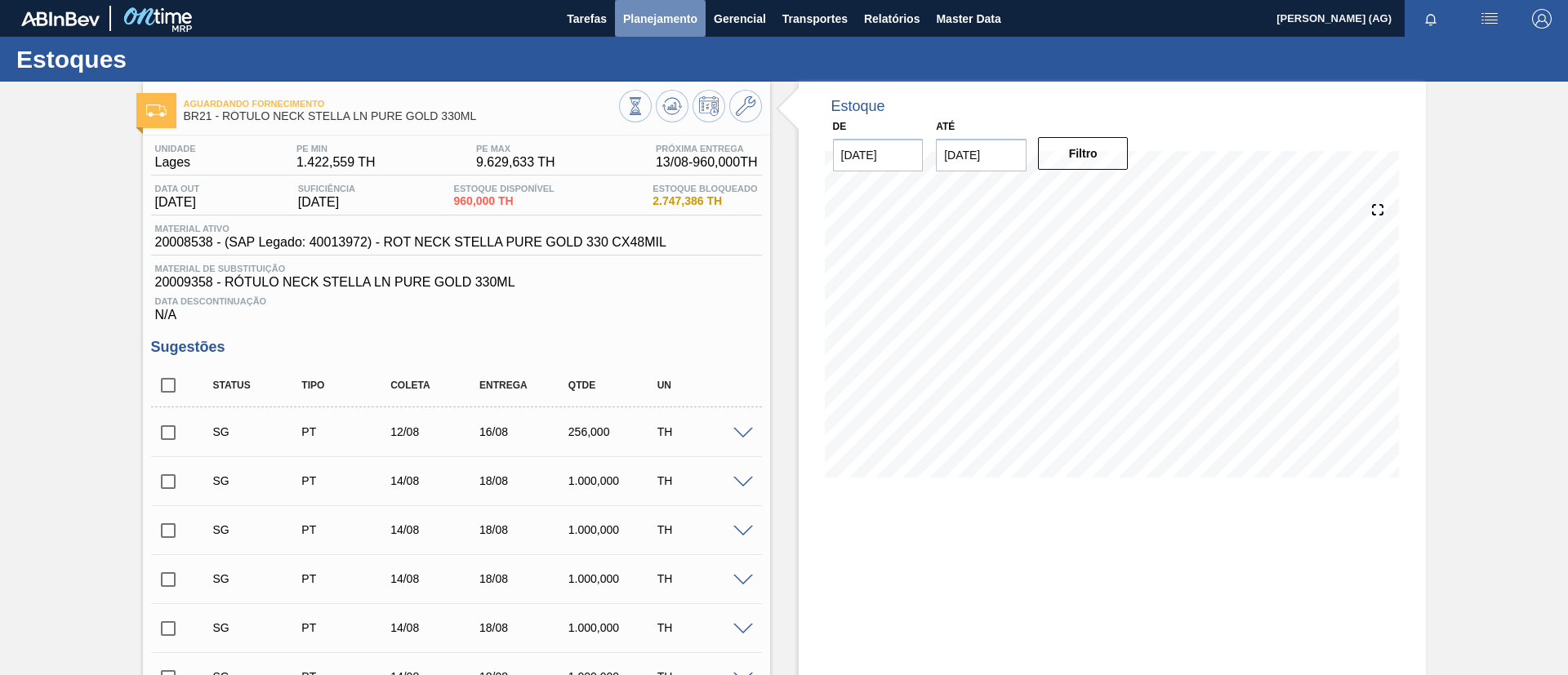
click at [675, 15] on span "Planejamento" at bounding box center [660, 19] width 74 height 20
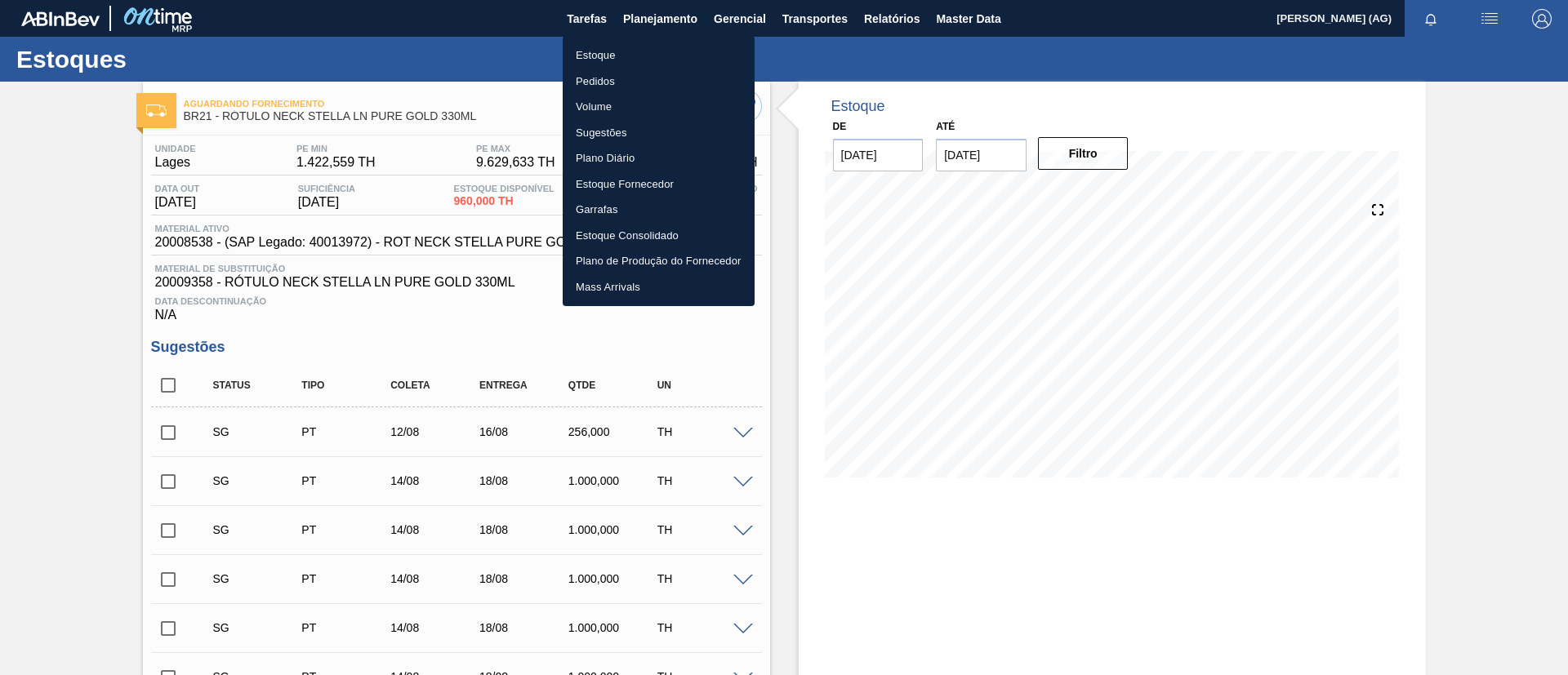
click at [667, 59] on li "Estoque" at bounding box center [658, 56] width 192 height 26
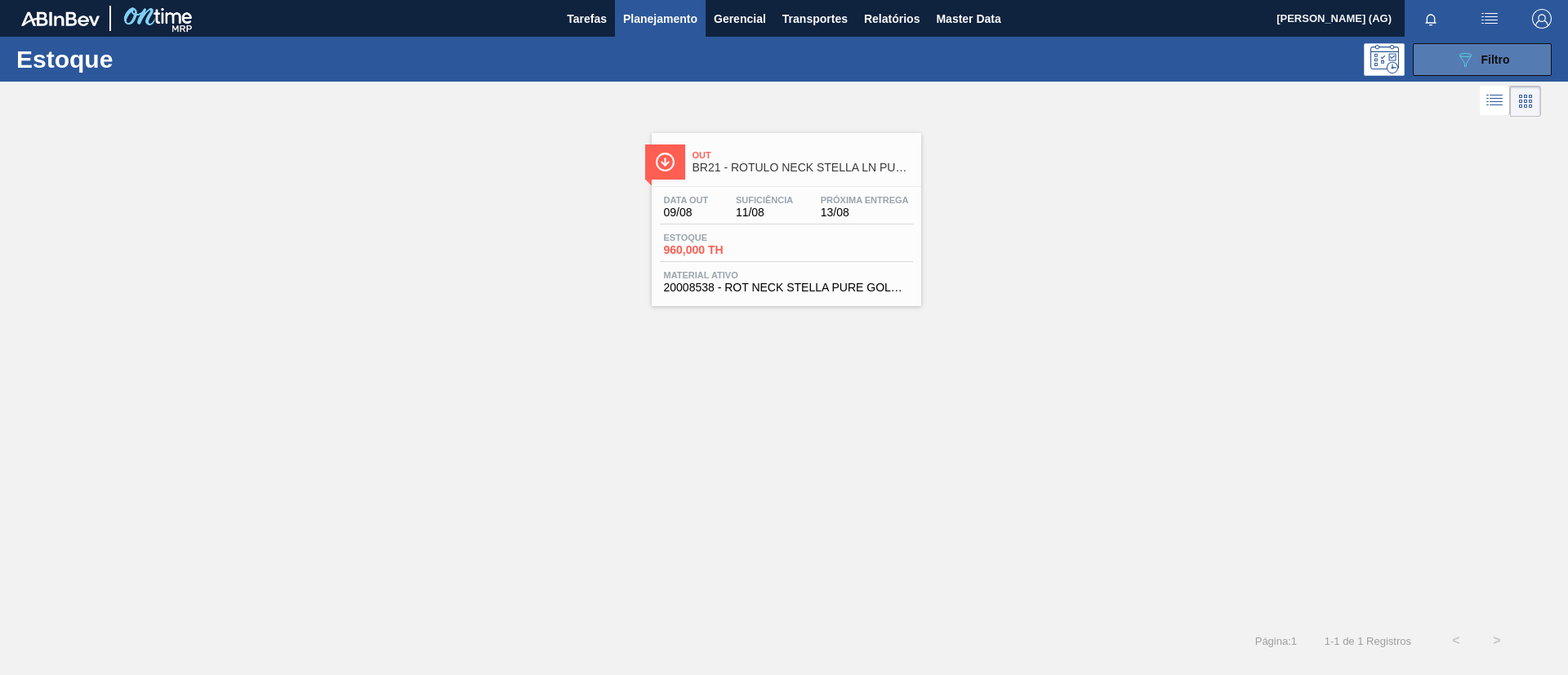
click at [1453, 50] on button "089F7B8B-B2A5-4AFE-B5C0-19BA573D28AC Filtro" at bounding box center [1483, 60] width 139 height 33
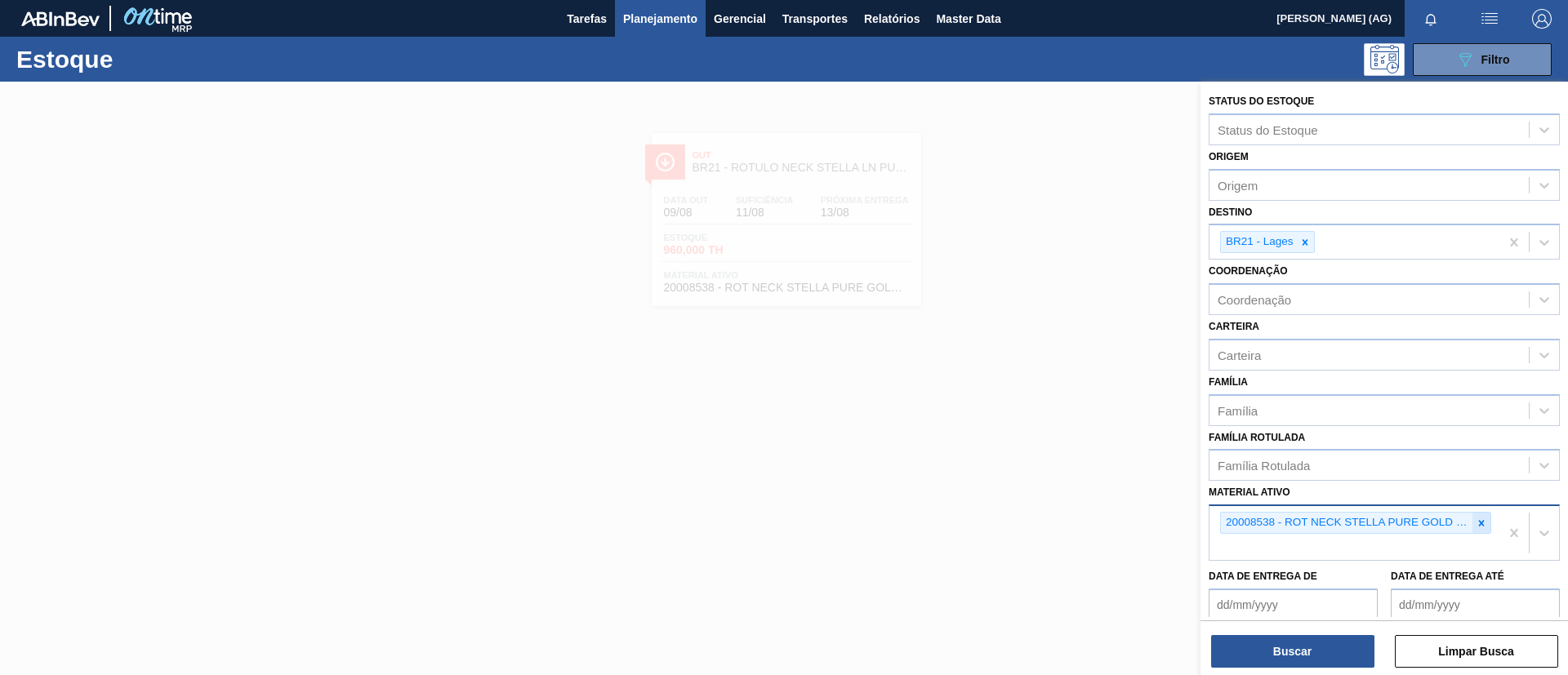
click at [1479, 522] on icon at bounding box center [1482, 523] width 6 height 6
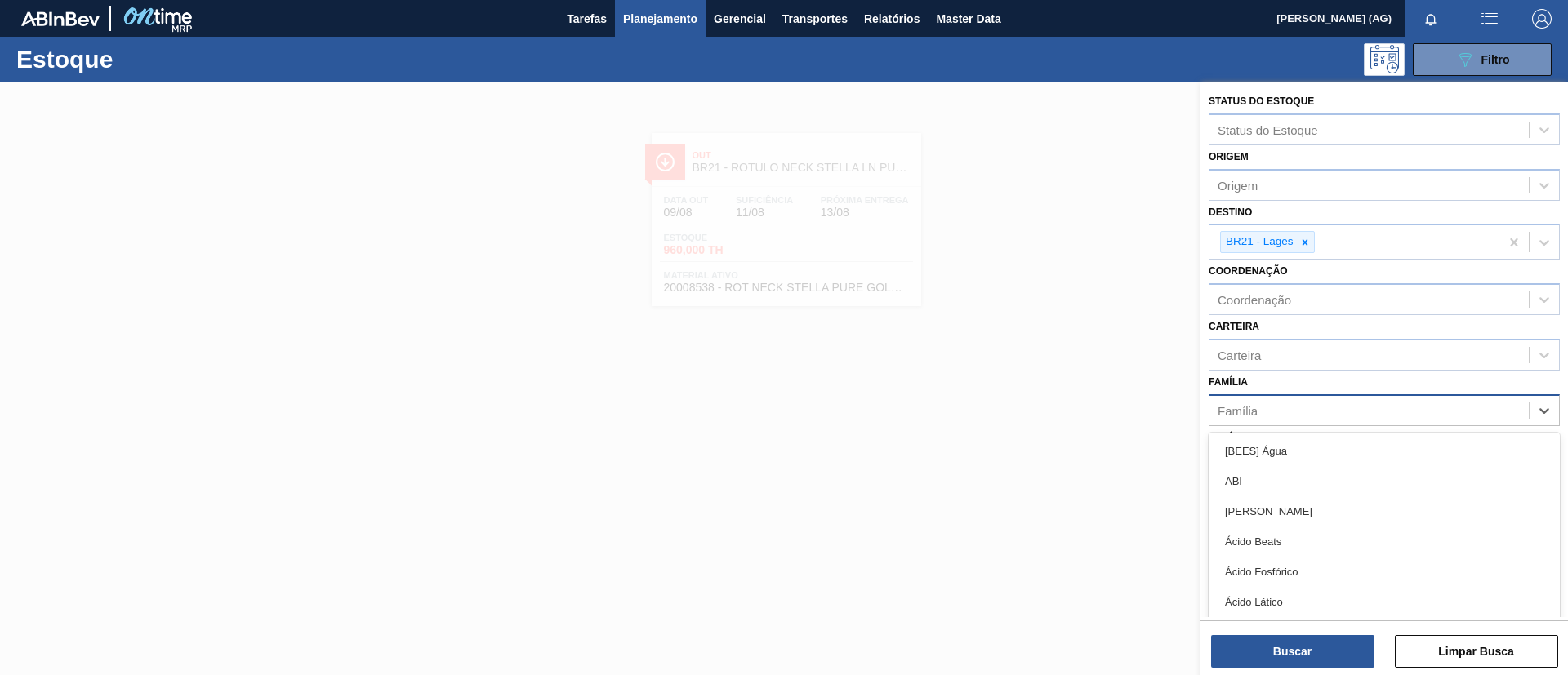
click at [1314, 404] on div "Família" at bounding box center [1369, 410] width 320 height 24
type input "caixa"
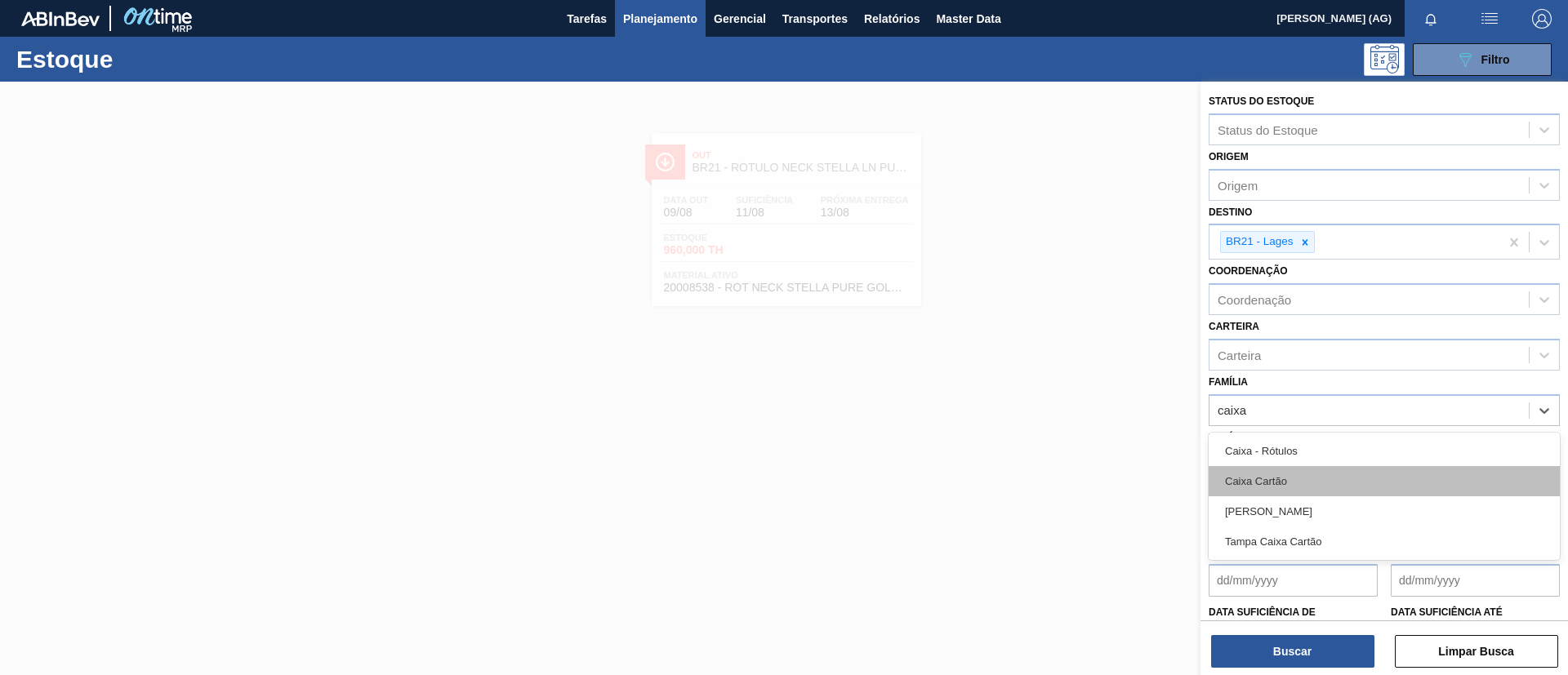
click at [1299, 488] on div "Caixa Cartão" at bounding box center [1384, 481] width 352 height 30
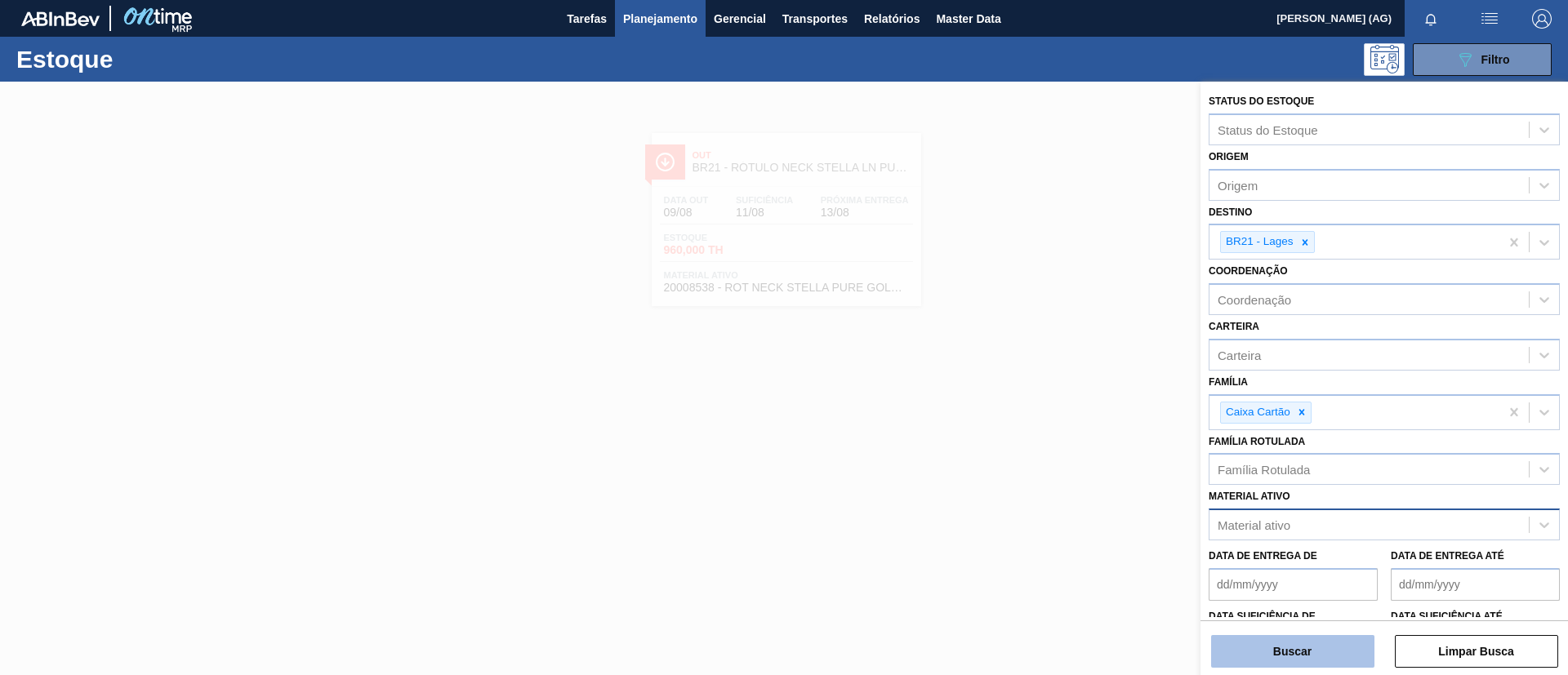
click at [1337, 640] on button "Buscar" at bounding box center [1293, 651] width 163 height 33
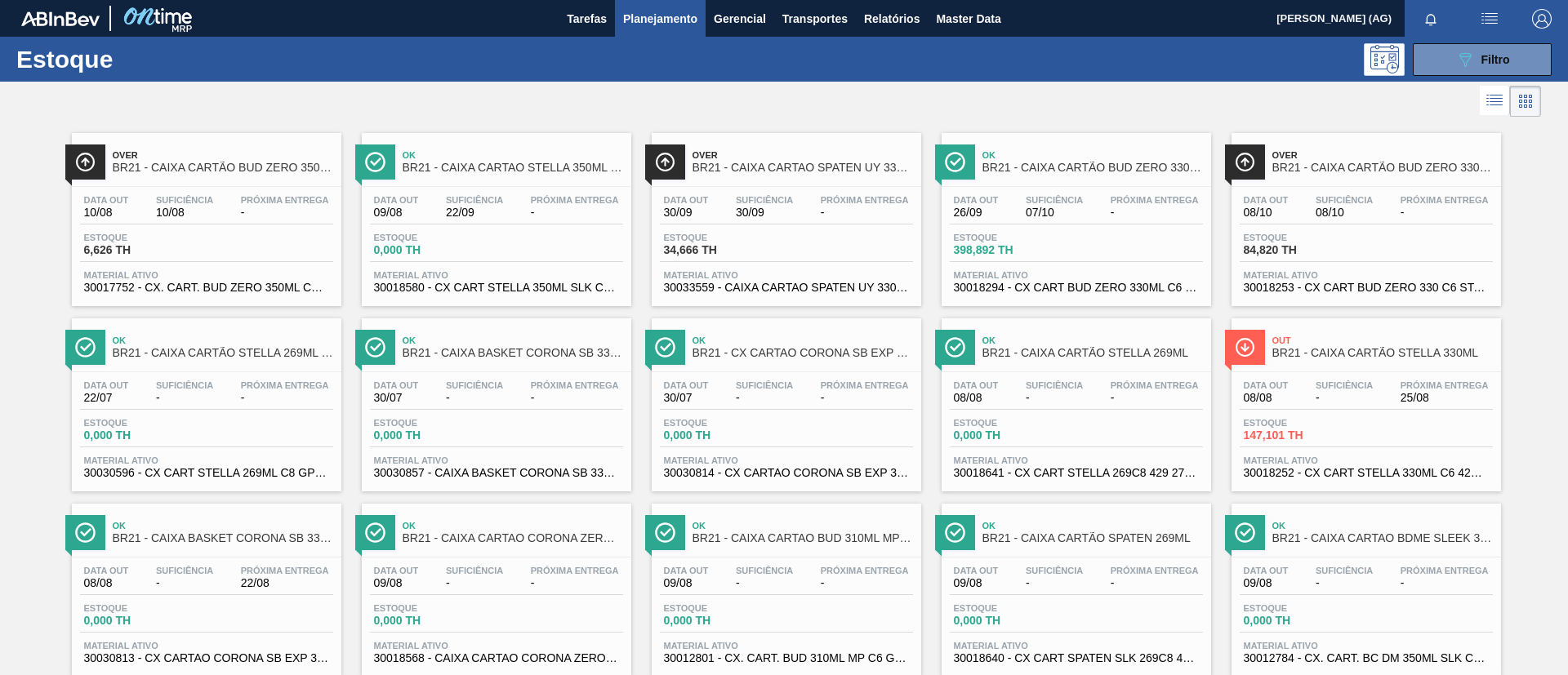
click at [93, 161] on img at bounding box center [85, 162] width 21 height 21
